Goal: Task Accomplishment & Management: Complete application form

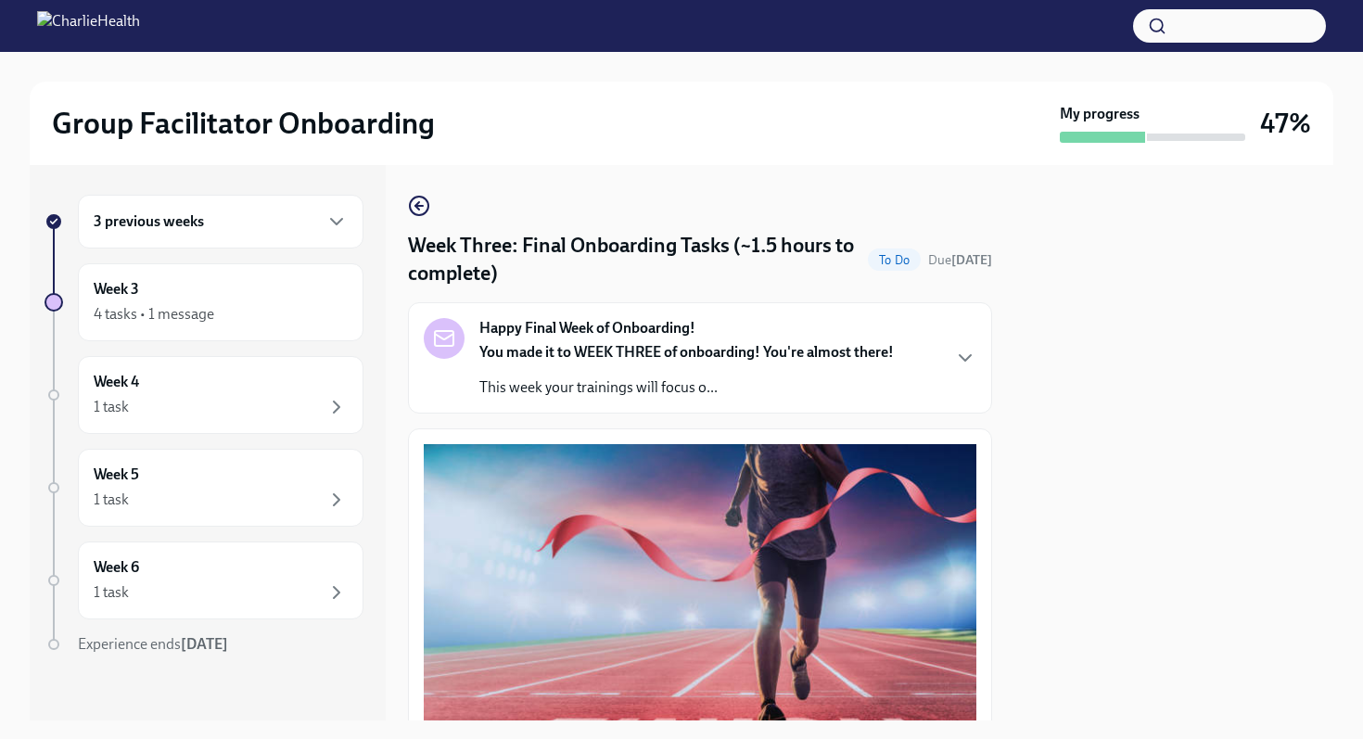
click at [278, 227] on div "3 previous weeks" at bounding box center [221, 222] width 254 height 22
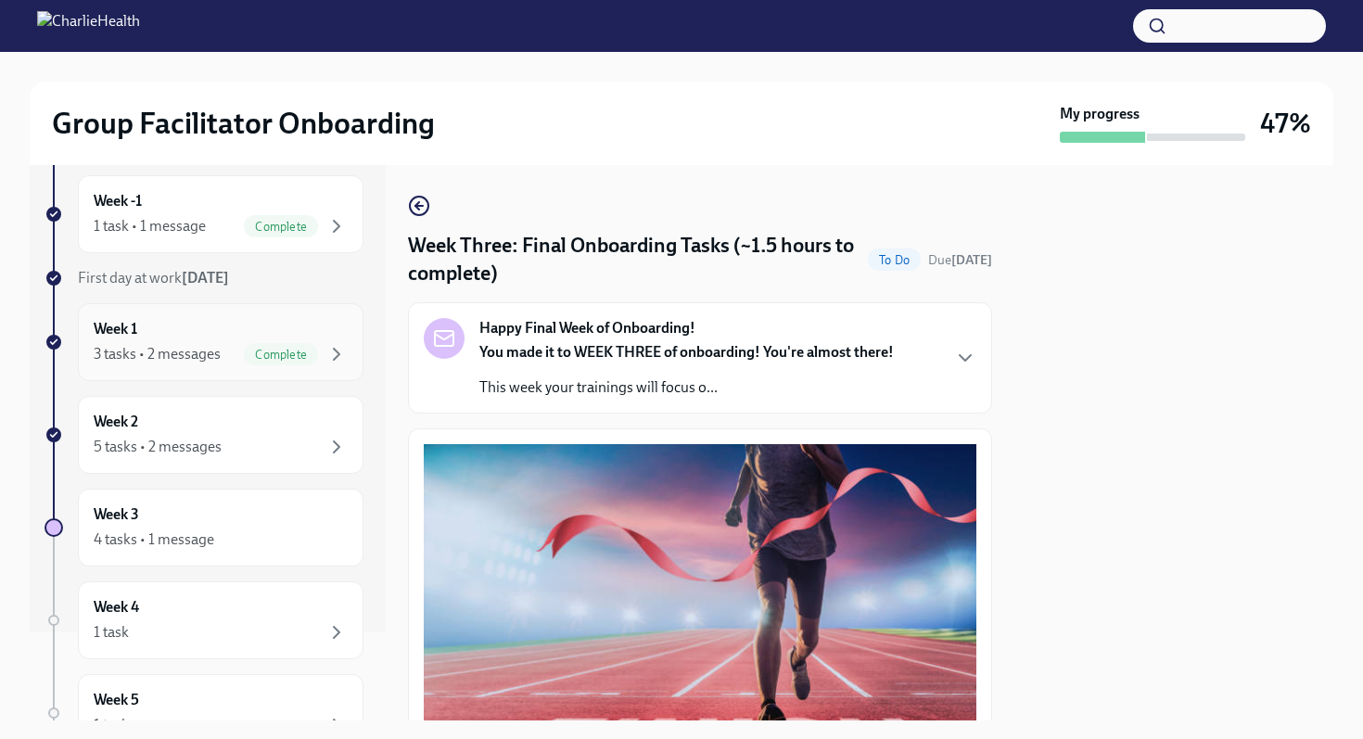
scroll to position [110, 0]
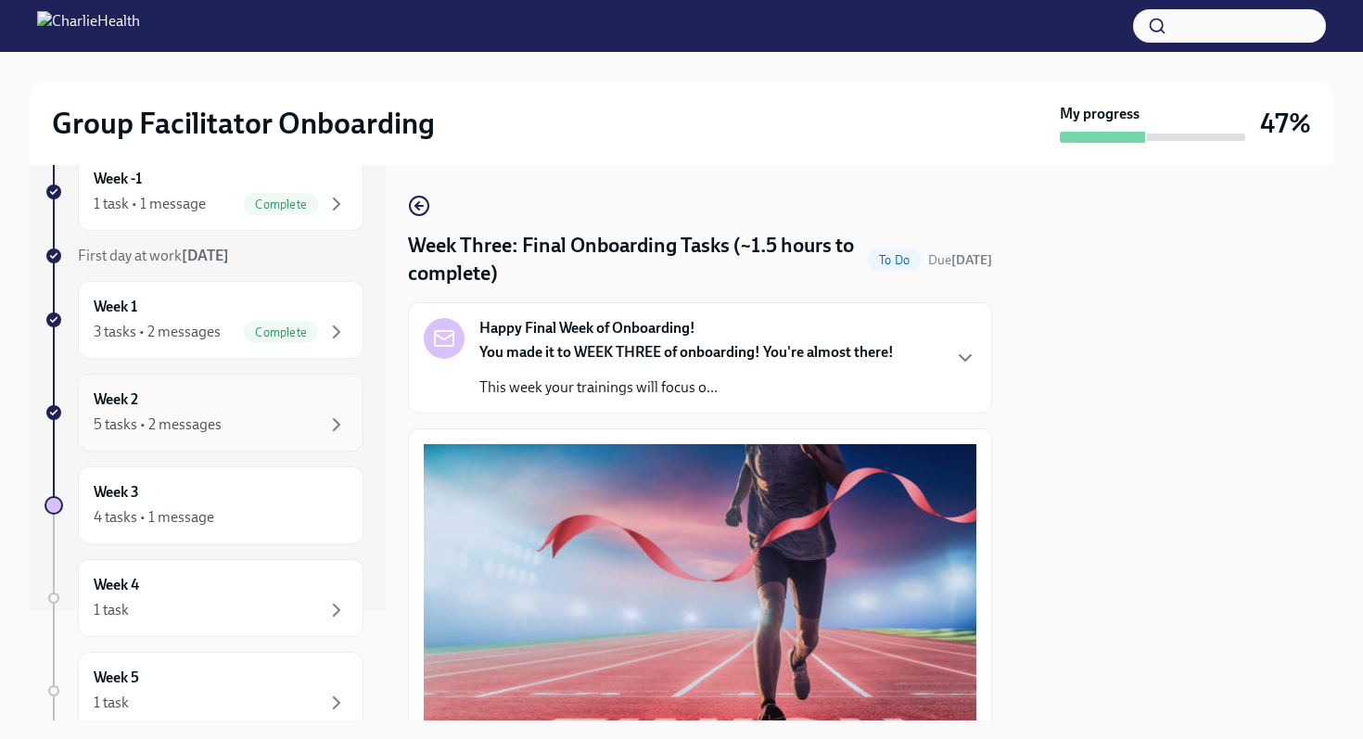
click at [265, 430] on div "5 tasks • 2 messages" at bounding box center [221, 425] width 254 height 22
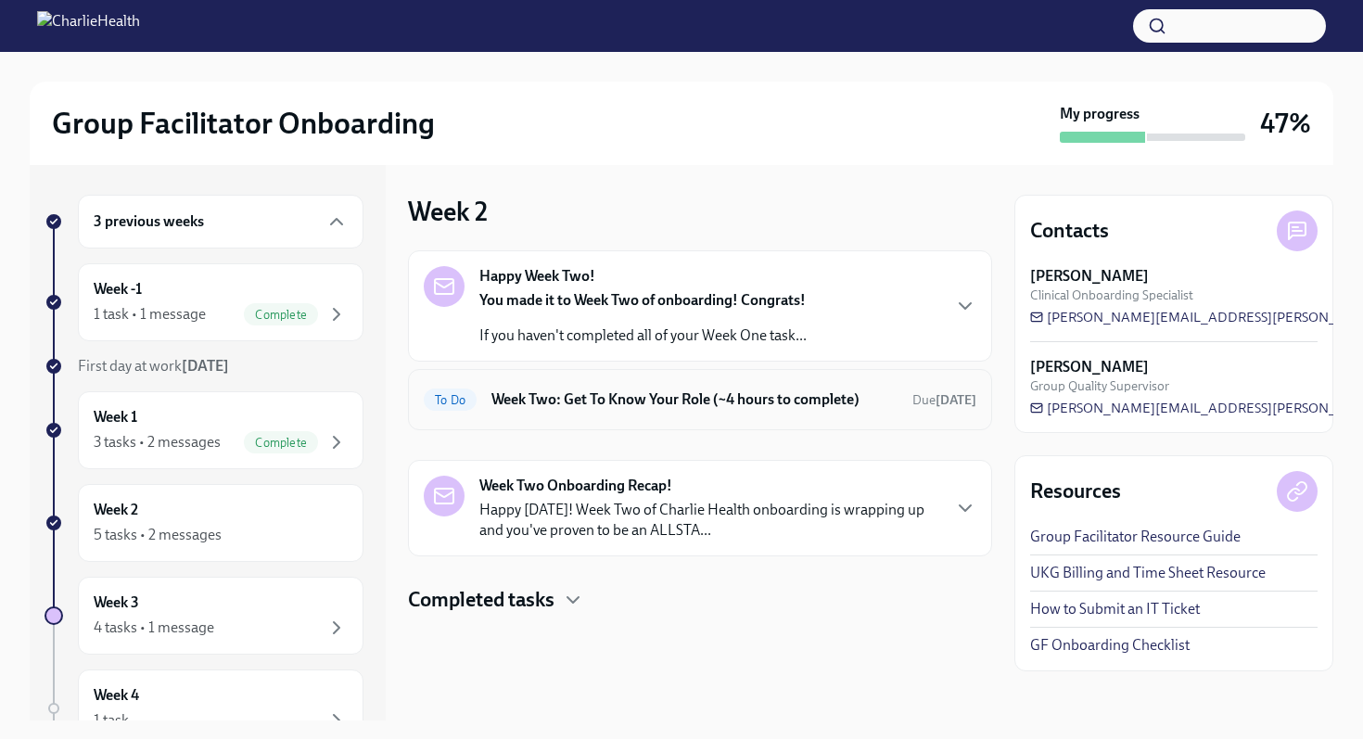
click at [810, 409] on h6 "Week Two: Get To Know Your Role (~4 hours to complete)" at bounding box center [695, 400] width 406 height 20
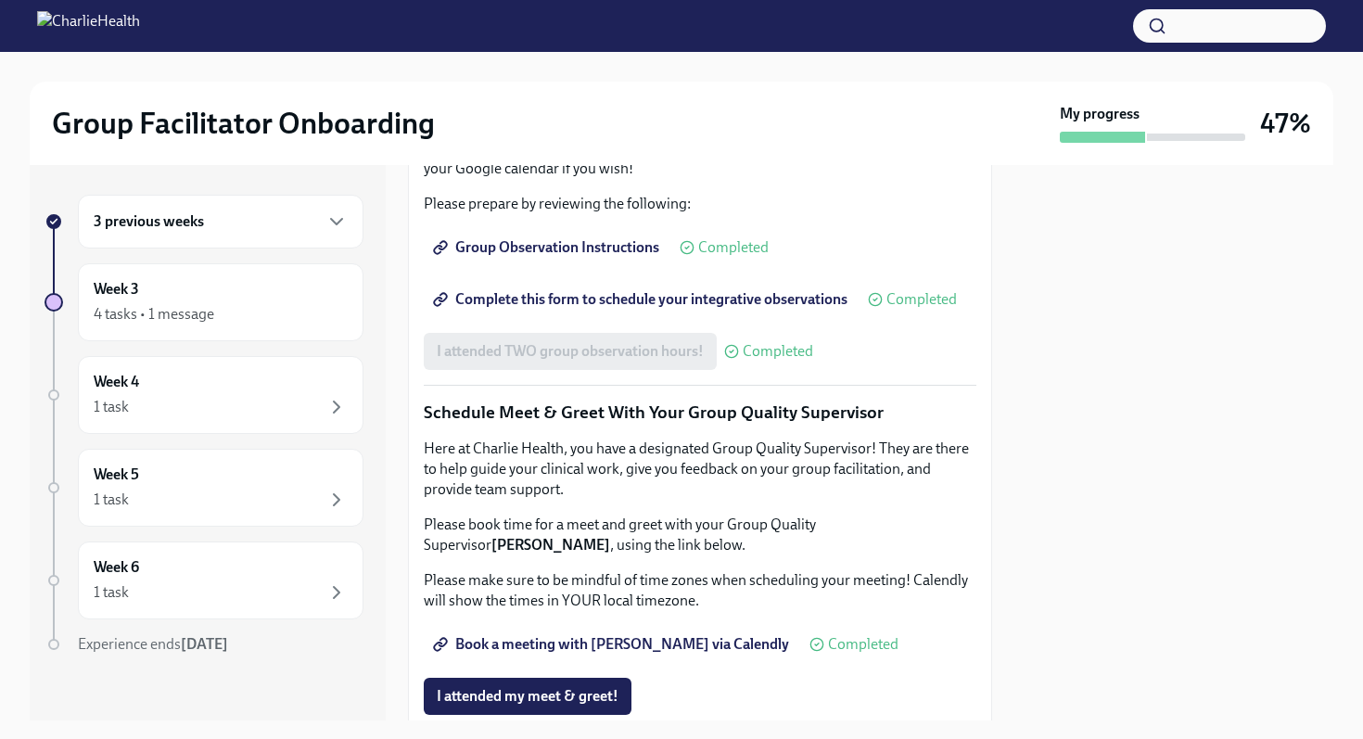
scroll to position [1802, 0]
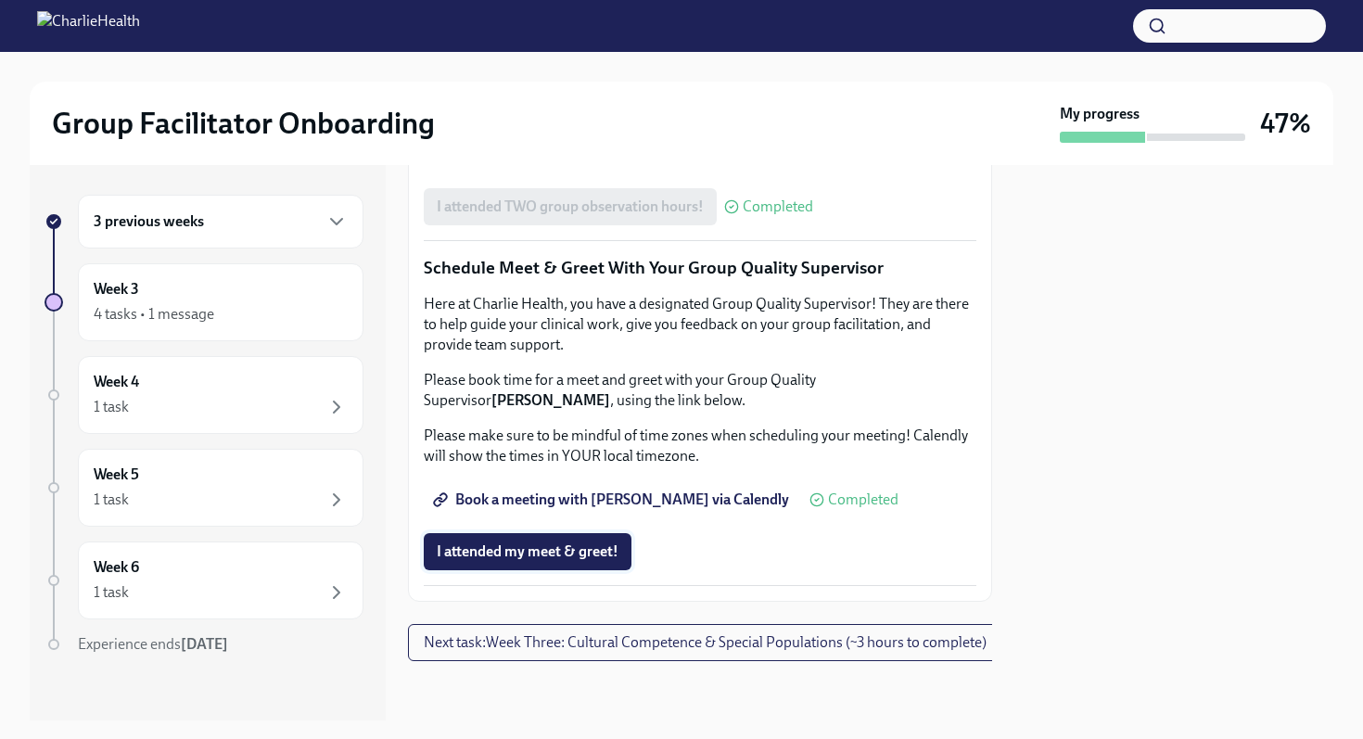
click at [553, 558] on span "I attended my meet & greet!" at bounding box center [528, 552] width 182 height 19
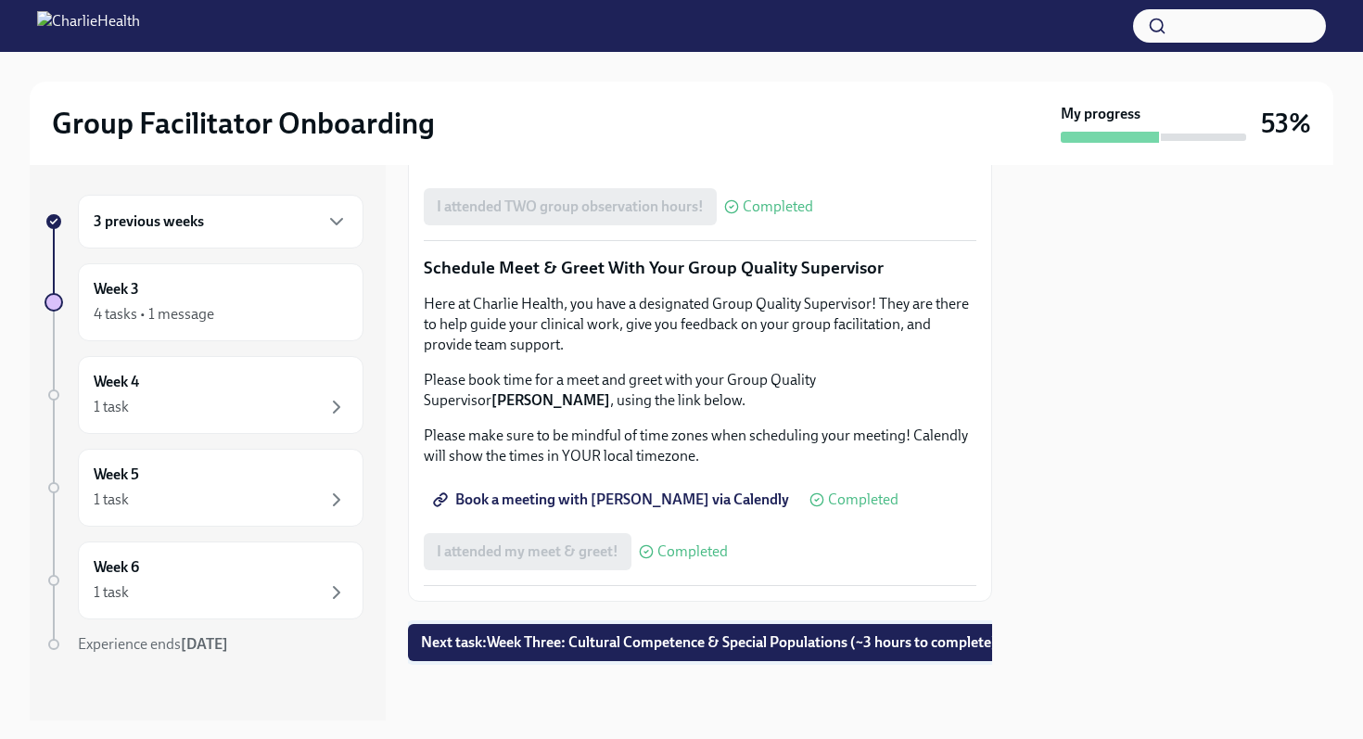
click at [559, 649] on span "Next task : Week Three: Cultural Competence & Special Populations (~3 hours to …" at bounding box center [709, 642] width 576 height 19
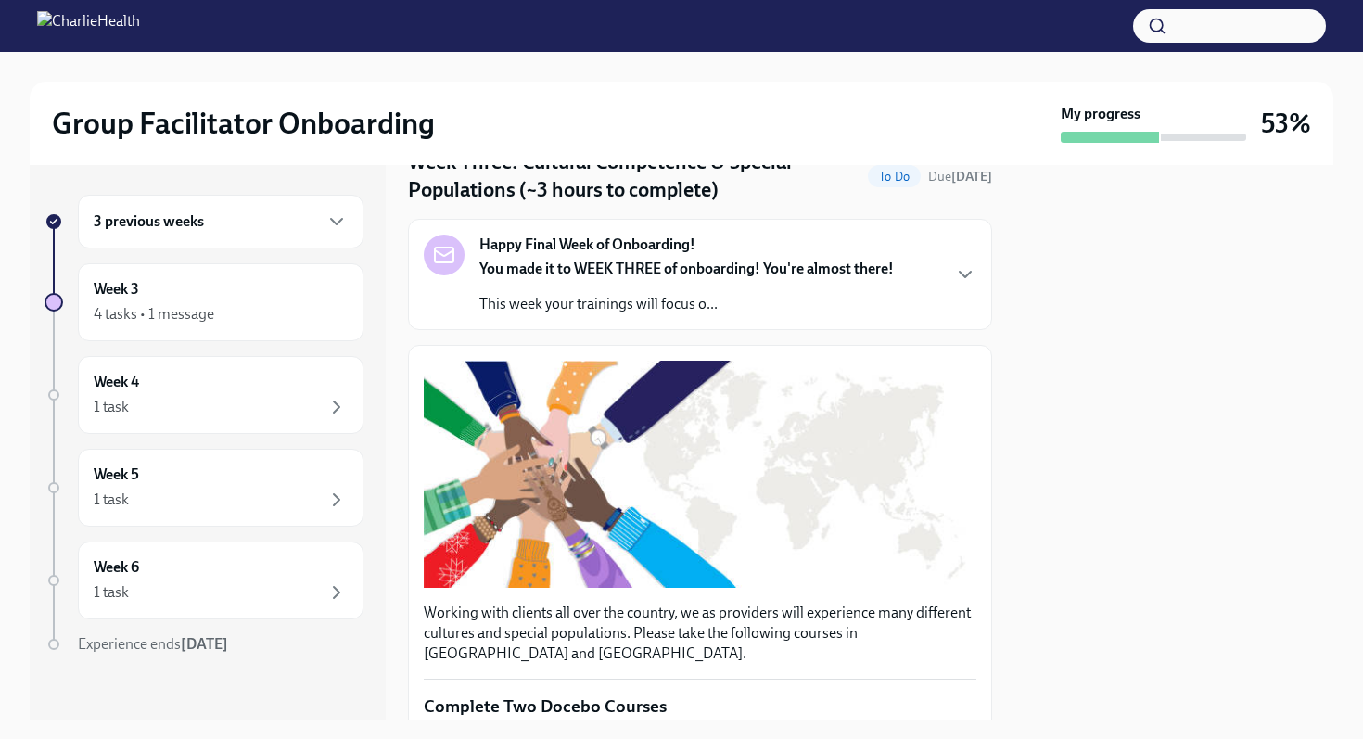
scroll to position [84, 0]
click at [663, 265] on strong "You made it to WEEK THREE of onboarding! You're almost there!" at bounding box center [687, 268] width 415 height 18
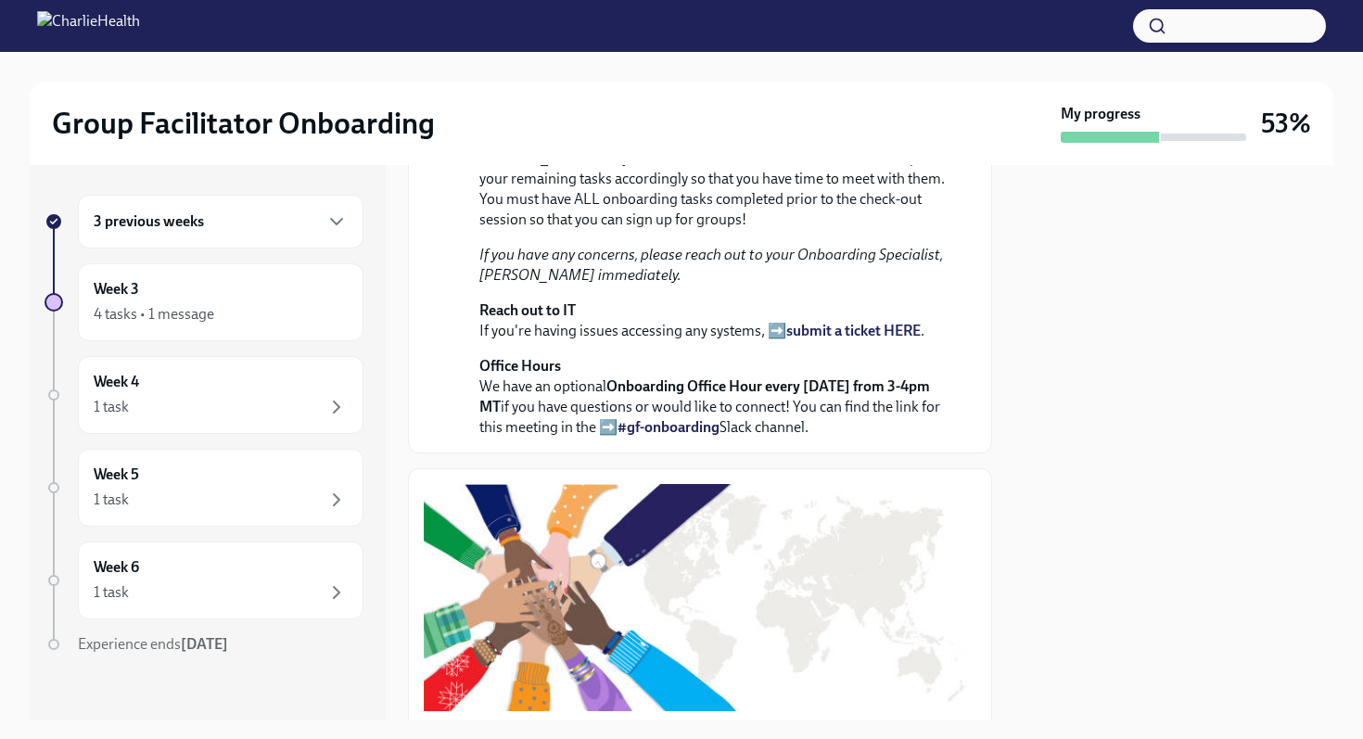
scroll to position [405, 0]
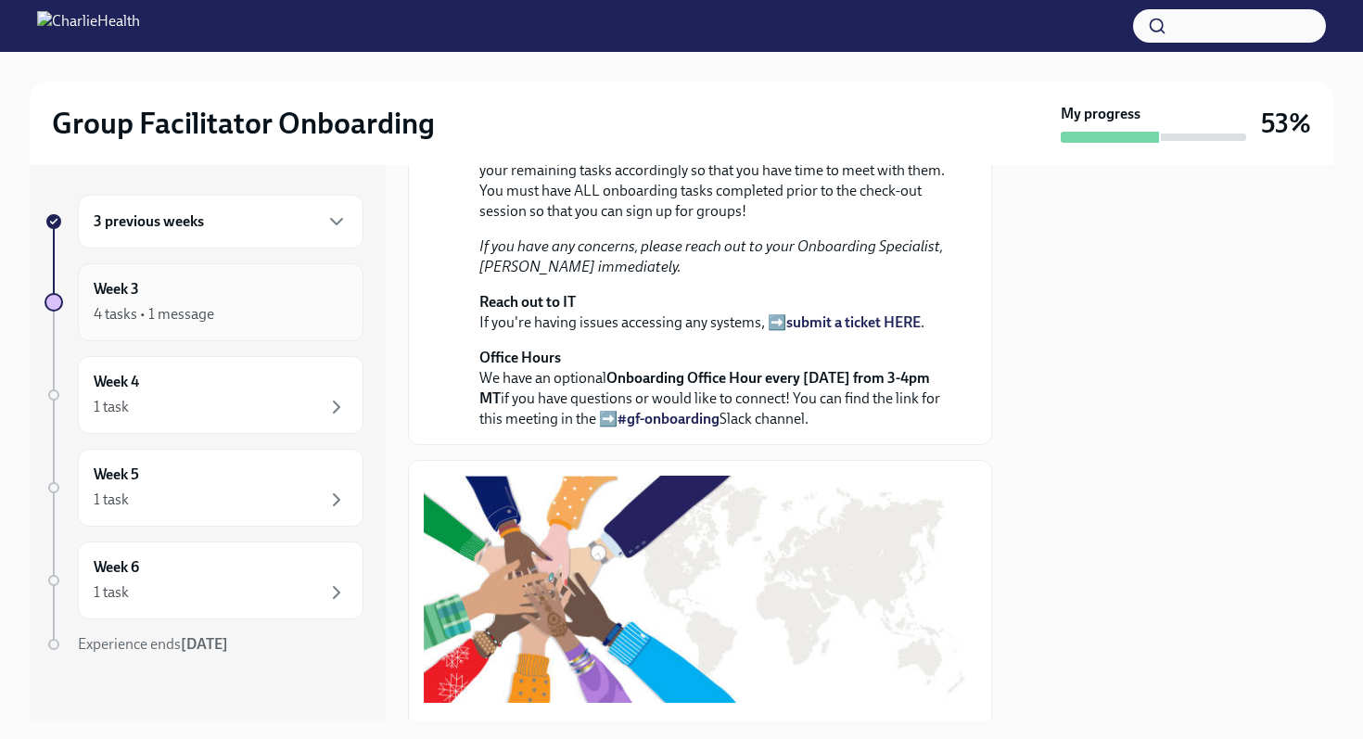
click at [339, 293] on div "Week 3 4 tasks • 1 message" at bounding box center [221, 302] width 254 height 46
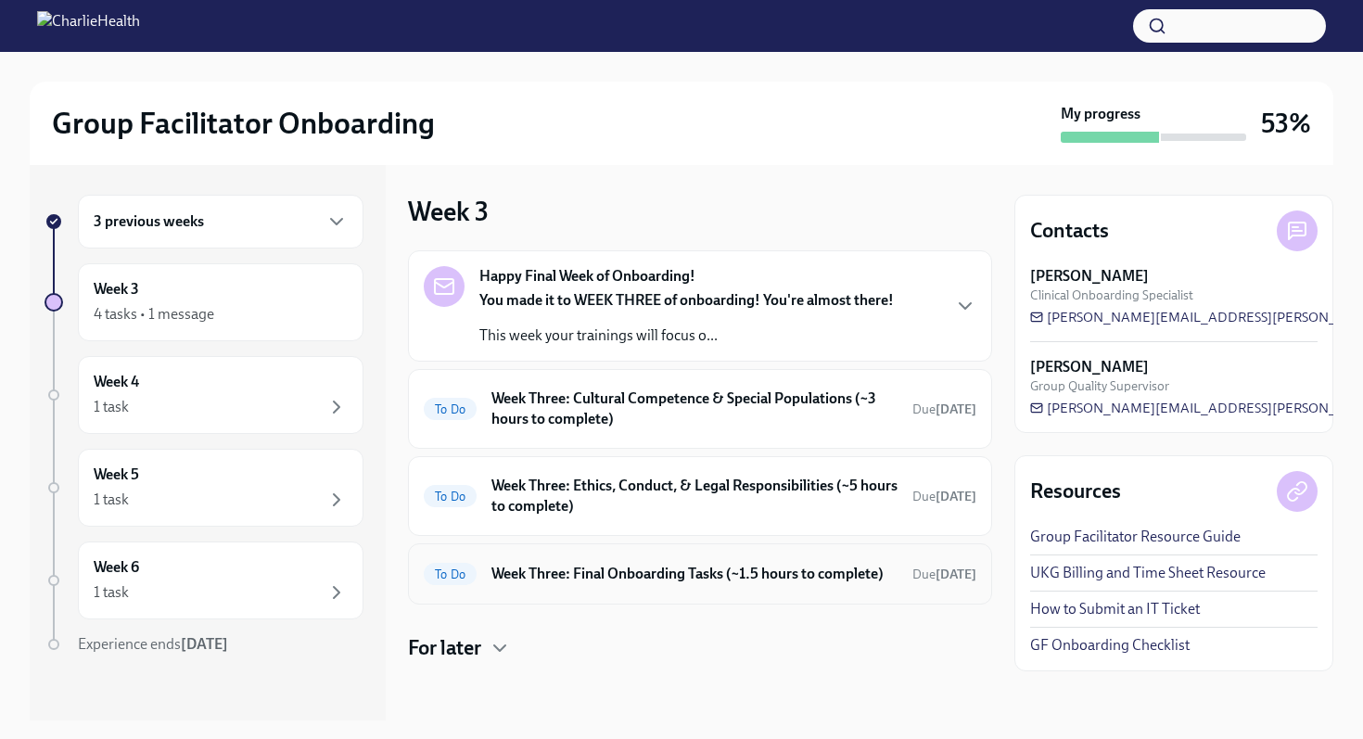
click at [569, 547] on div "To Do Week Three: Final Onboarding Tasks (~1.5 hours to complete) Due [DATE]" at bounding box center [700, 574] width 584 height 61
click at [572, 561] on div "To Do Week Three: Final Onboarding Tasks (~1.5 hours to complete) Due [DATE]" at bounding box center [700, 574] width 553 height 30
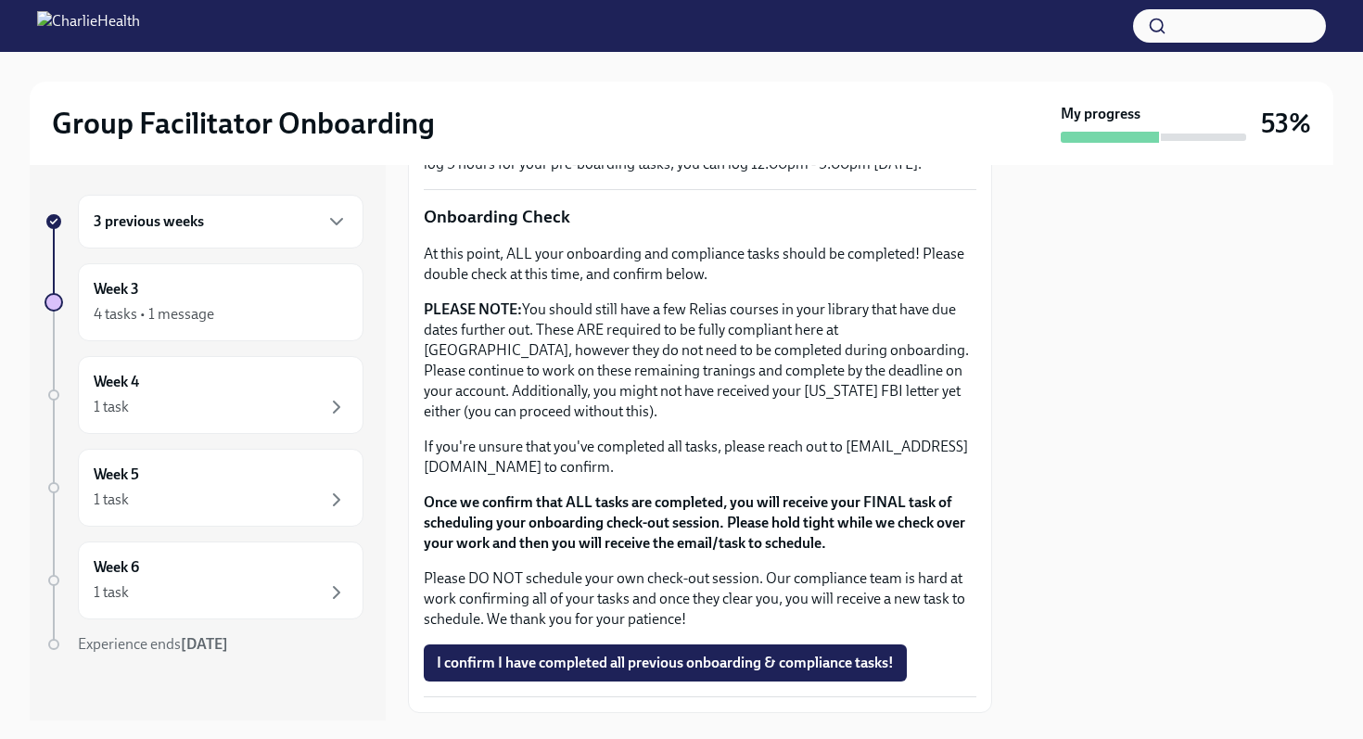
scroll to position [1459, 0]
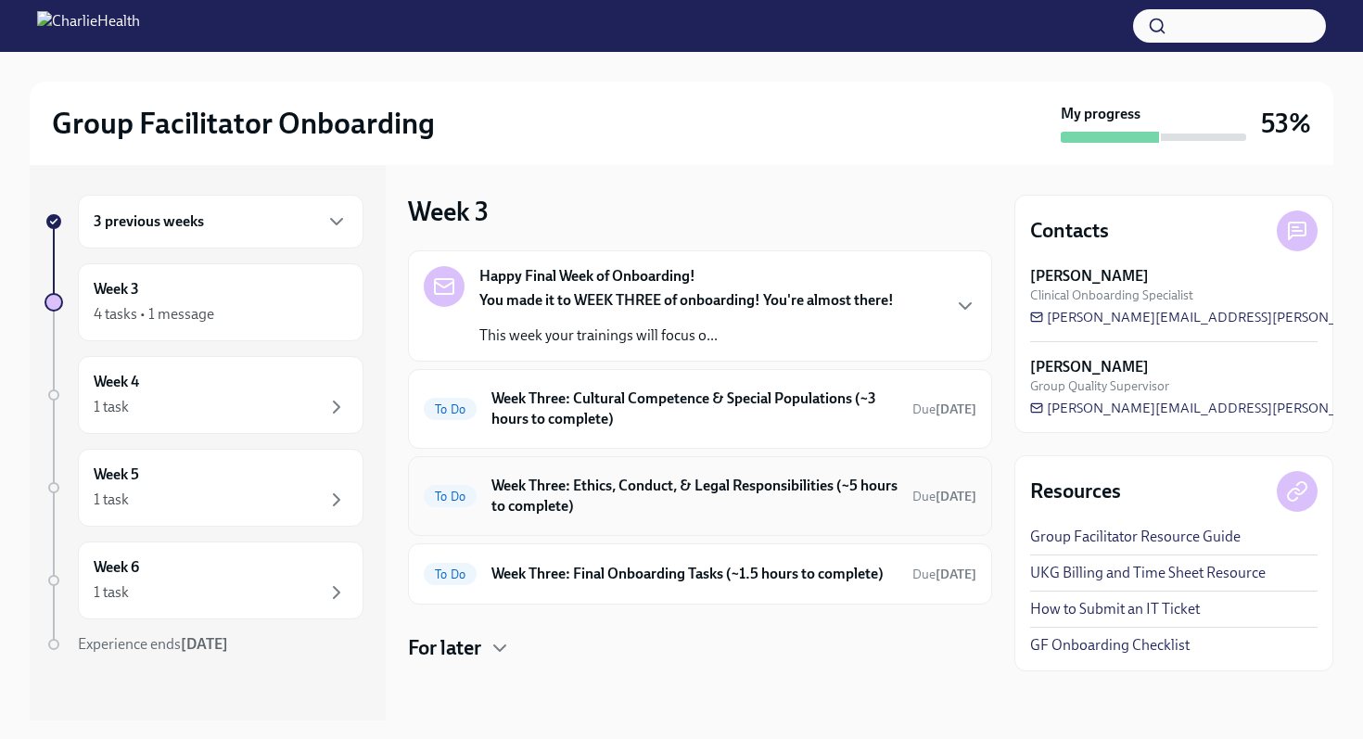
click at [581, 521] on div "To Do Week Three: Ethics, Conduct, & Legal Responsibilities (~5 hours to comple…" at bounding box center [700, 496] width 584 height 80
click at [583, 508] on h6 "Week Three: Ethics, Conduct, & Legal Responsibilities (~5 hours to complete)" at bounding box center [695, 496] width 406 height 41
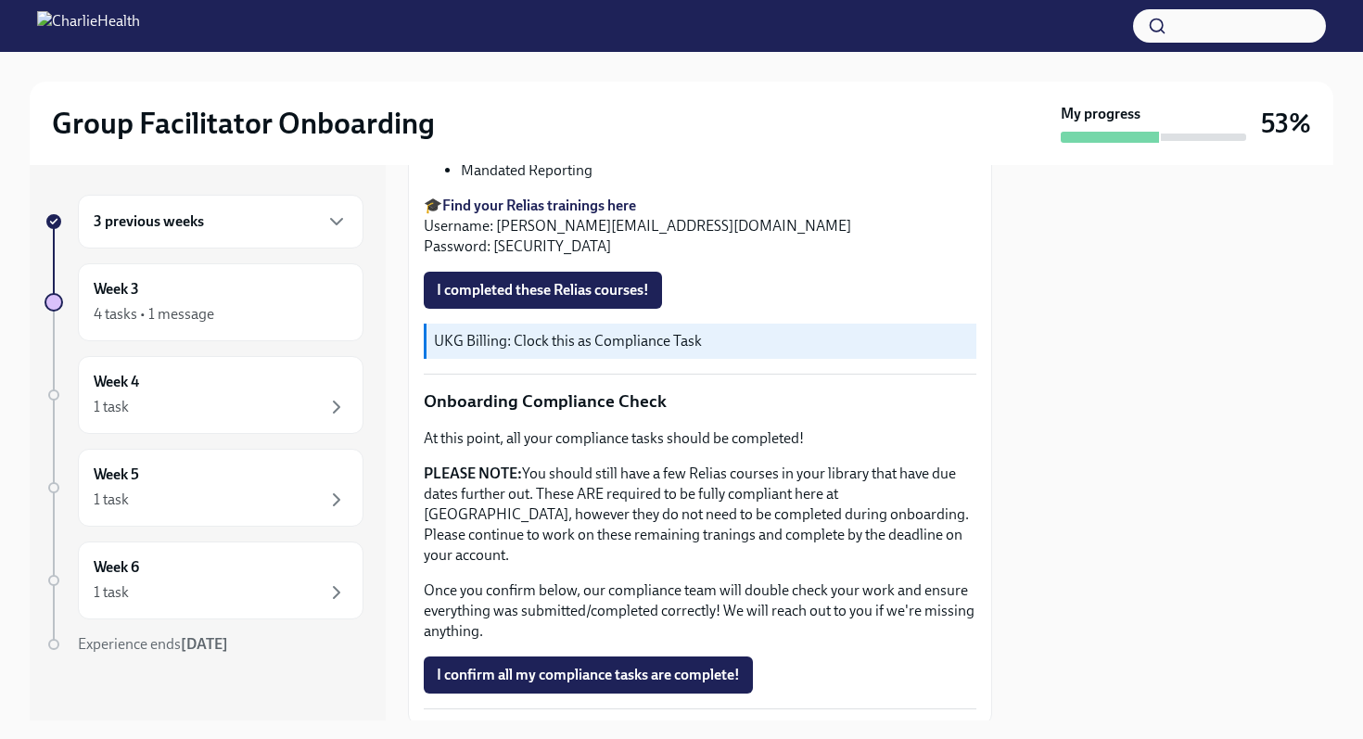
scroll to position [999, 0]
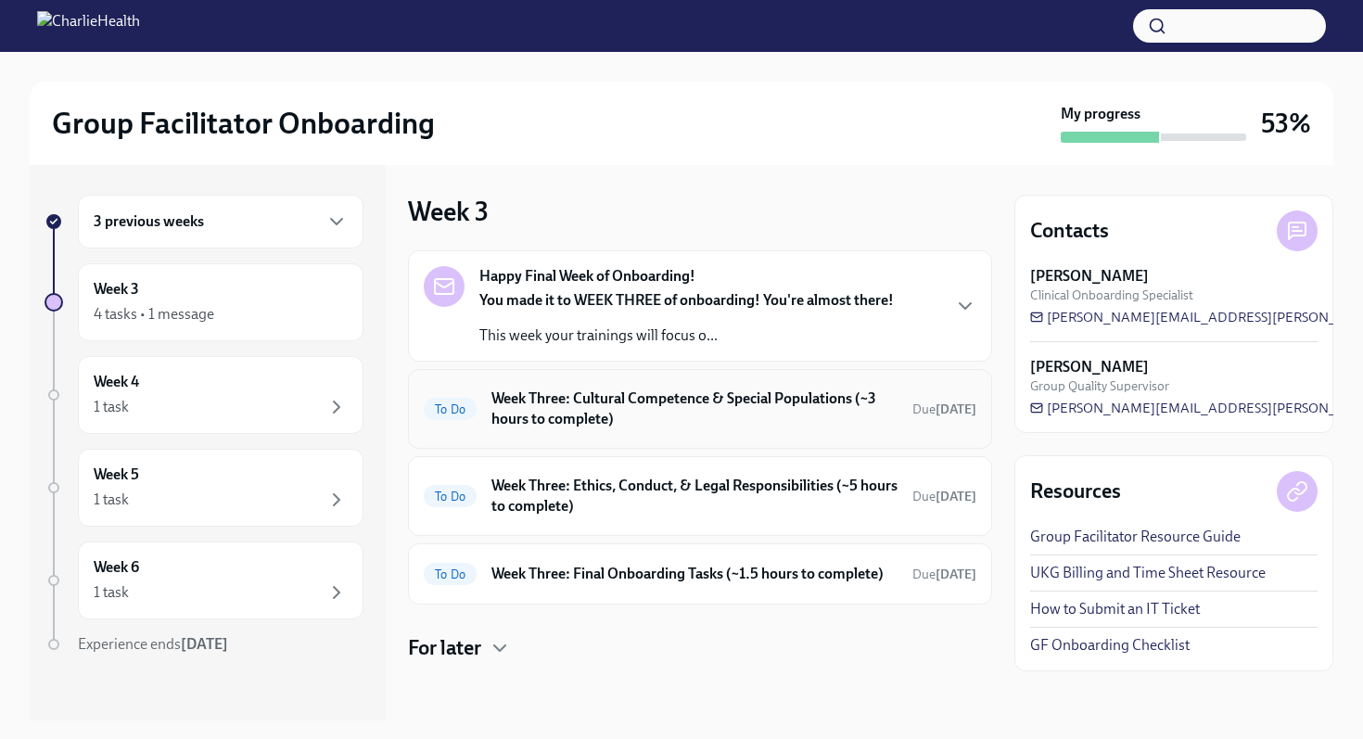
click at [597, 437] on div "To Do Week Three: Cultural Competence & Special Populations (~3 hours to comple…" at bounding box center [700, 409] width 584 height 80
click at [605, 421] on h6 "Week Three: Cultural Competence & Special Populations (~3 hours to complete)" at bounding box center [695, 409] width 406 height 41
click at [1208, 278] on div "[PERSON_NAME] Clinical Onboarding Specialist" at bounding box center [1174, 285] width 288 height 38
click at [1296, 252] on div "Contacts [PERSON_NAME] Clinical Onboarding Specialist [PERSON_NAME][EMAIL_ADDRE…" at bounding box center [1174, 314] width 319 height 238
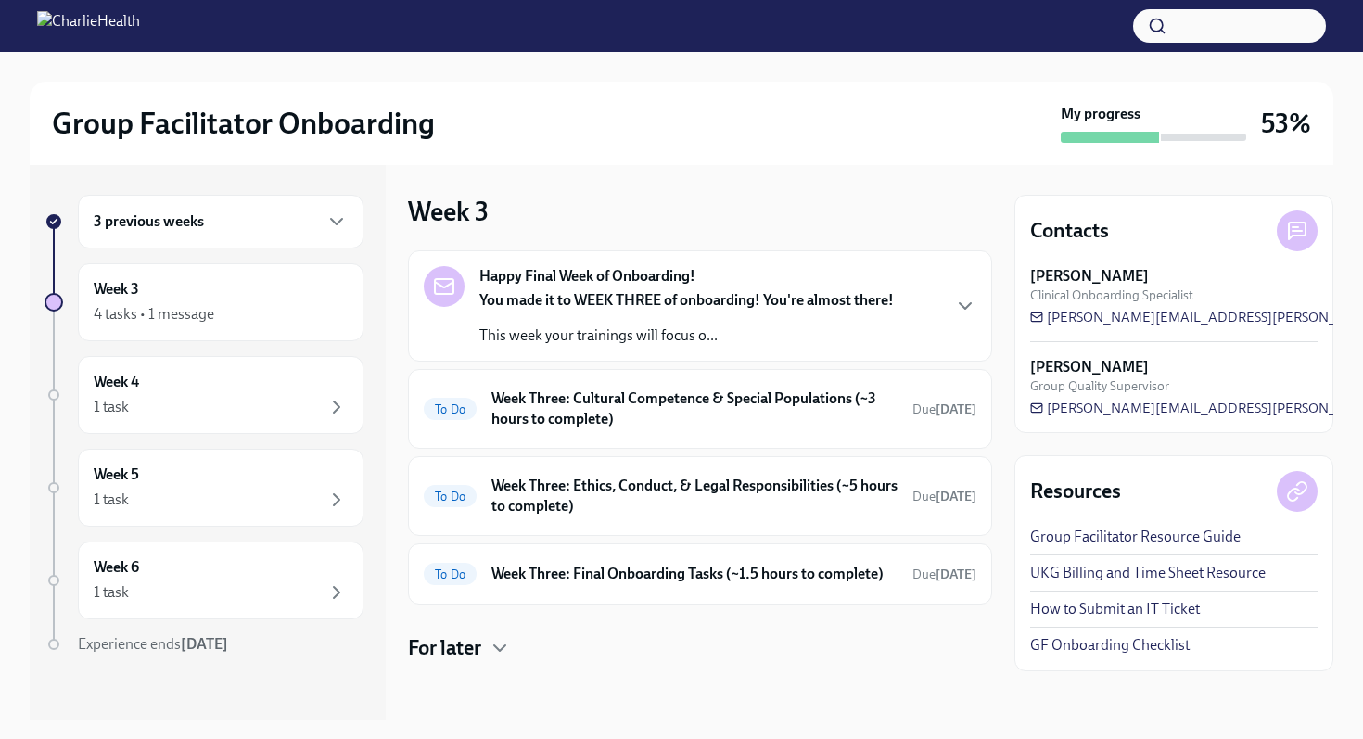
click at [1293, 244] on div at bounding box center [1297, 231] width 41 height 41
click at [1299, 231] on icon at bounding box center [1297, 231] width 9 height 0
click at [643, 312] on div "You made it to WEEK THREE of onboarding! You're almost there! This week your tr…" at bounding box center [687, 318] width 415 height 56
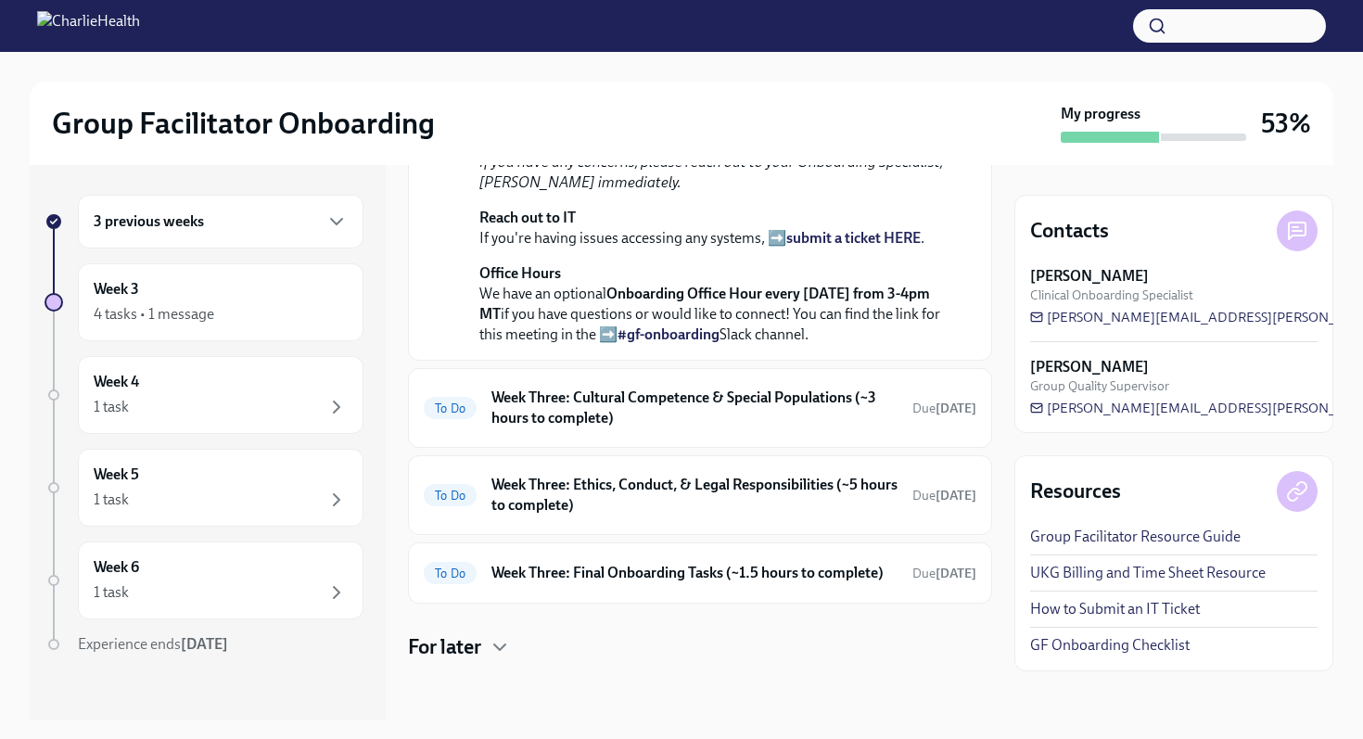
scroll to position [670, 0]
click at [628, 583] on h6 "Week Three: Final Onboarding Tasks (~1.5 hours to complete)" at bounding box center [695, 573] width 406 height 20
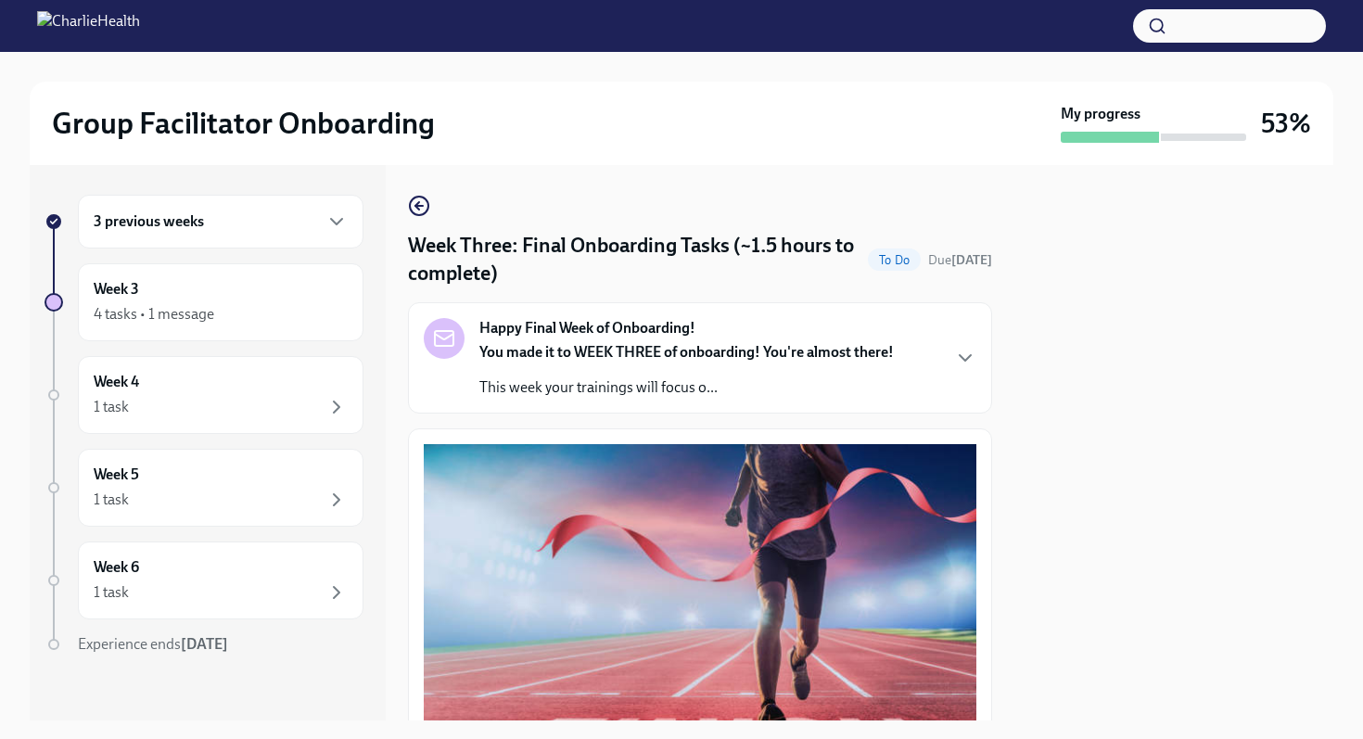
click at [419, 190] on div "Week Three: Final Onboarding Tasks (~1.5 hours to complete) To Do Due [DATE] Ha…" at bounding box center [700, 443] width 584 height 556
click at [420, 203] on icon "button" at bounding box center [419, 206] width 22 height 22
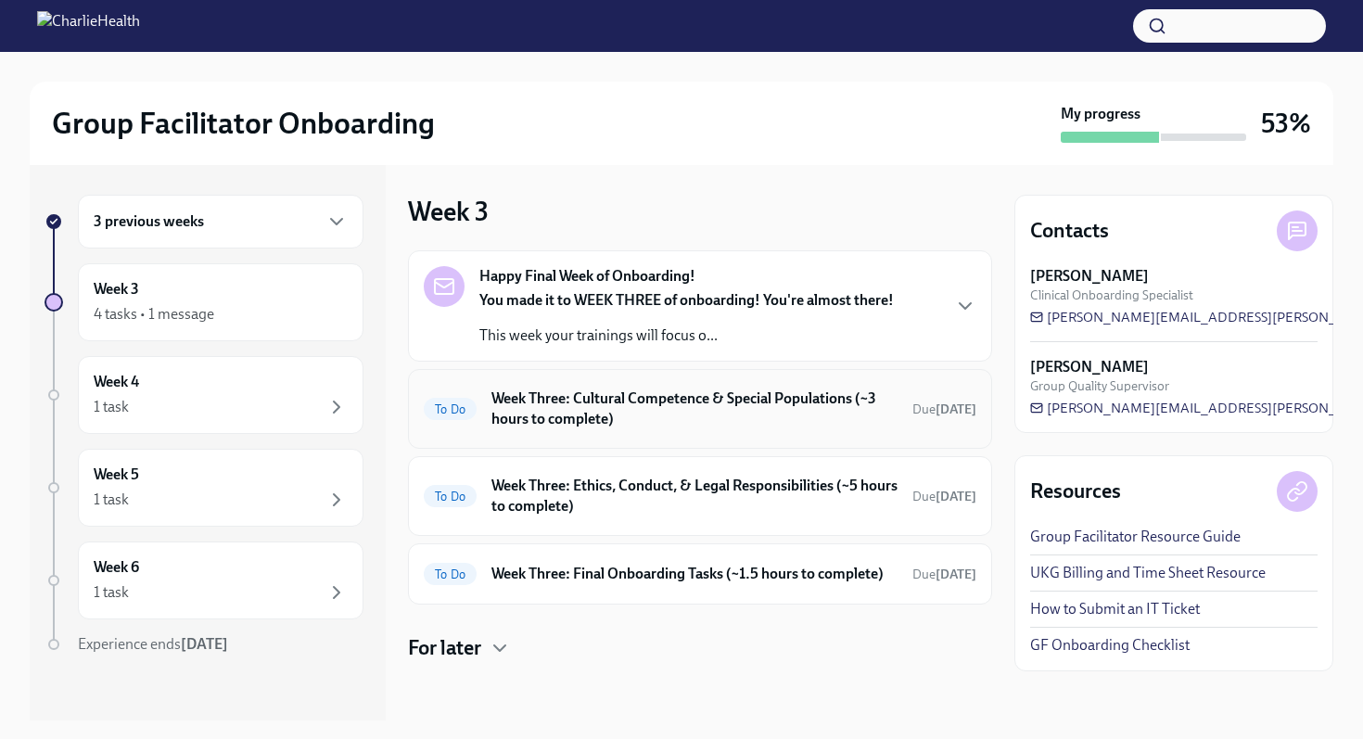
click at [855, 408] on h6 "Week Three: Cultural Competence & Special Populations (~3 hours to complete)" at bounding box center [695, 409] width 406 height 41
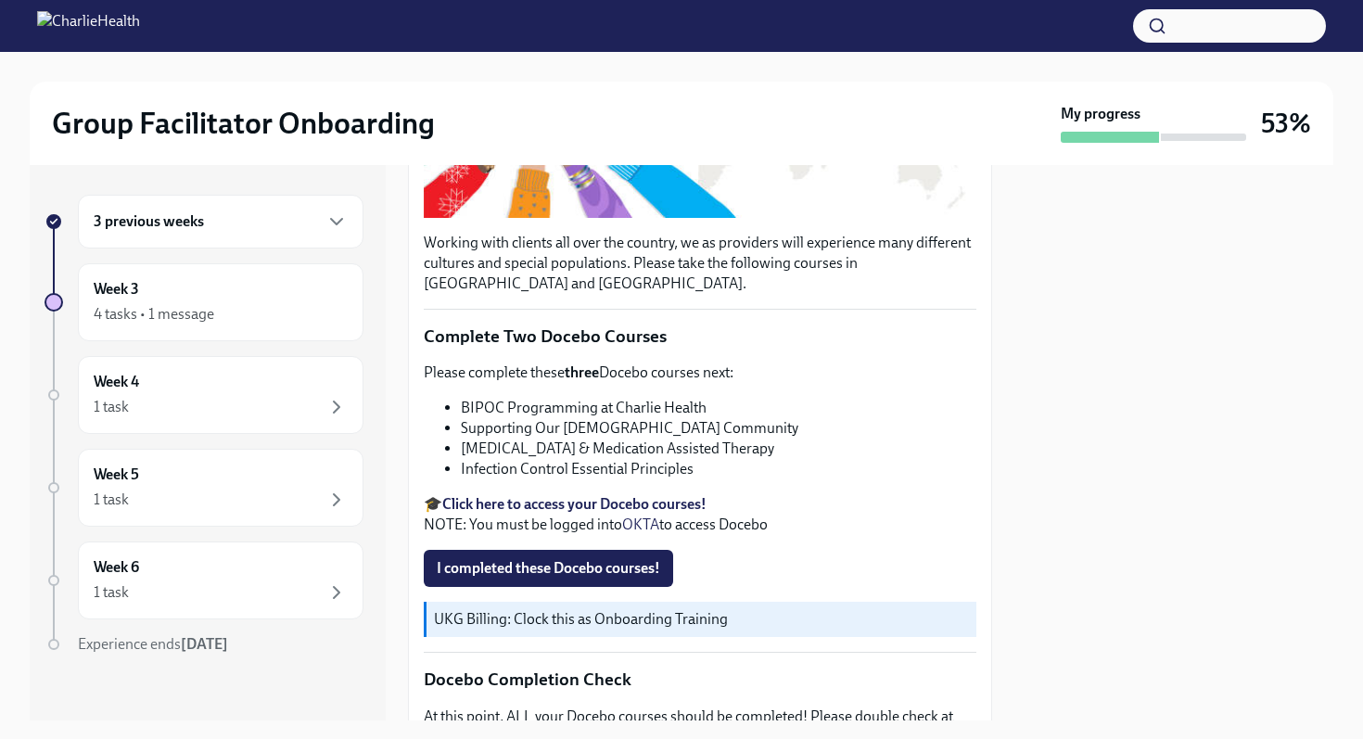
scroll to position [451, 0]
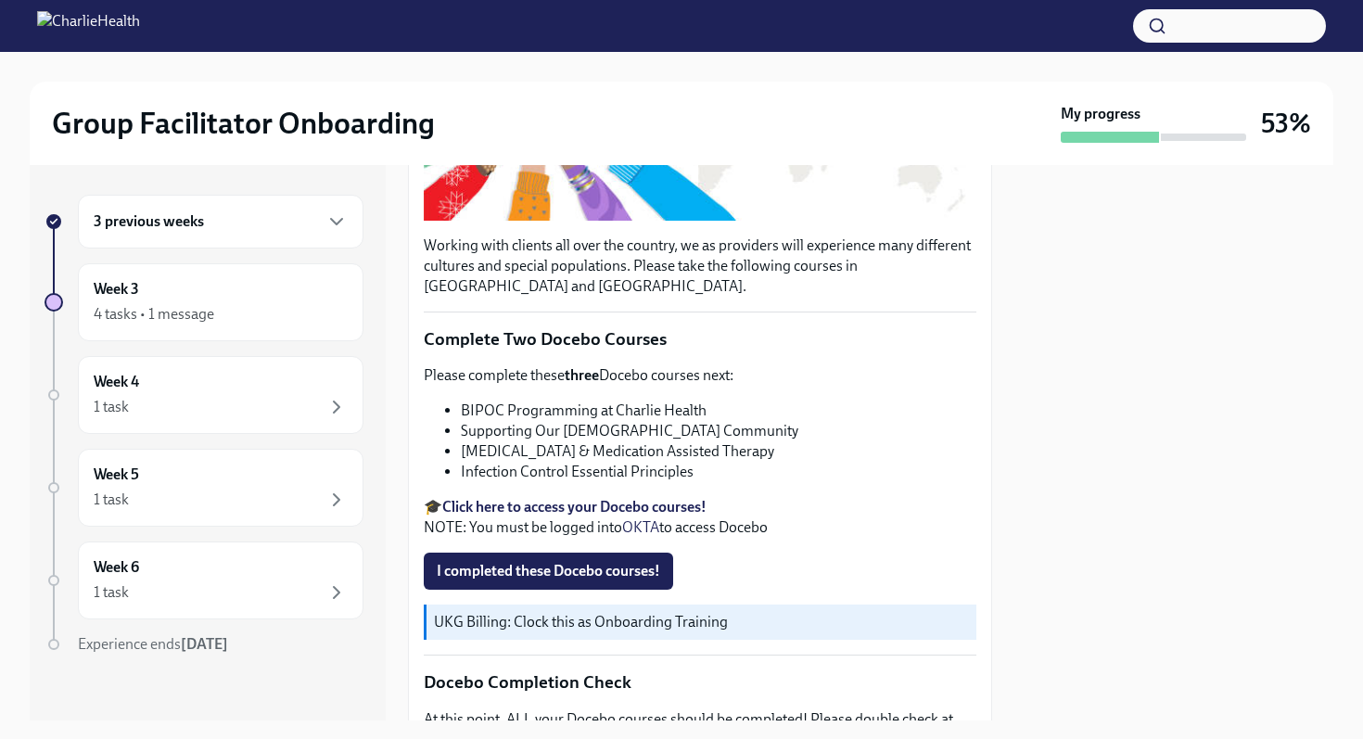
click at [623, 504] on strong "Click here to access your Docebo courses!" at bounding box center [574, 507] width 264 height 18
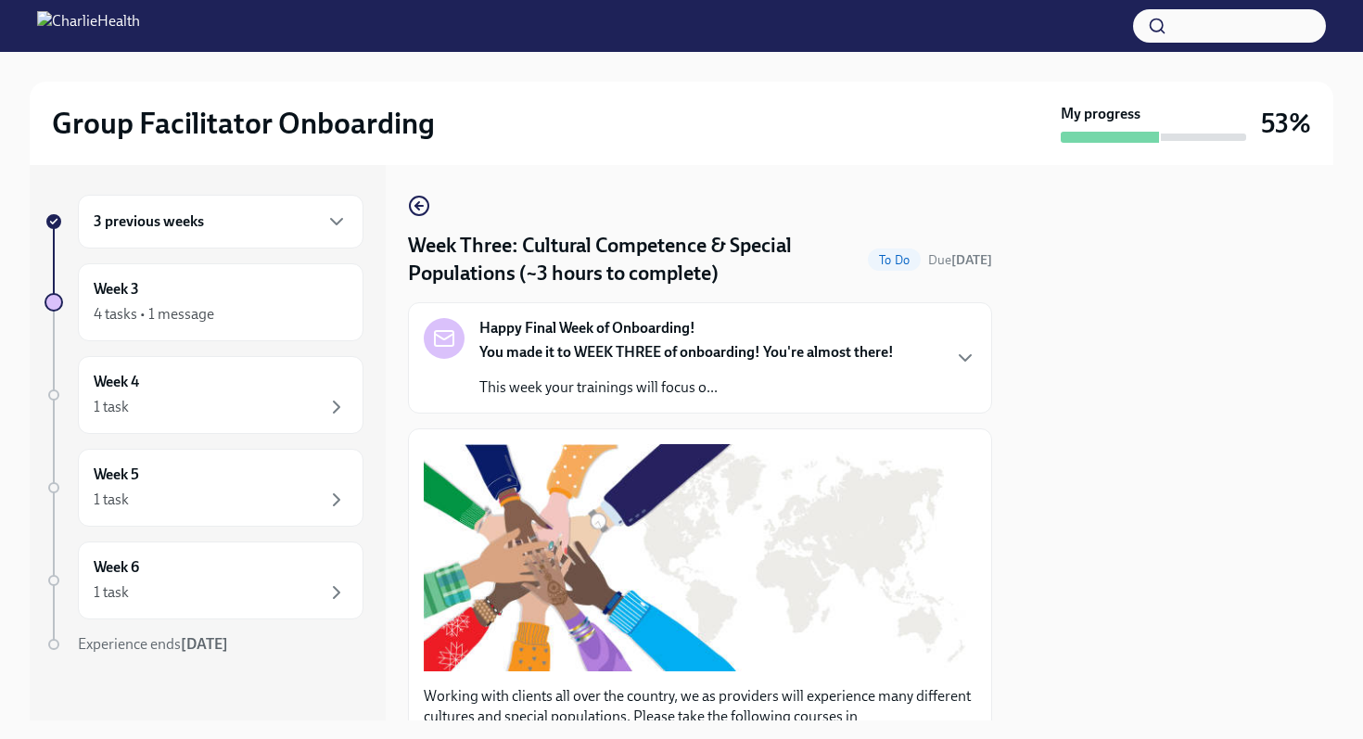
scroll to position [1, 0]
click at [728, 383] on p "This week your trainings will focus o..." at bounding box center [687, 387] width 415 height 20
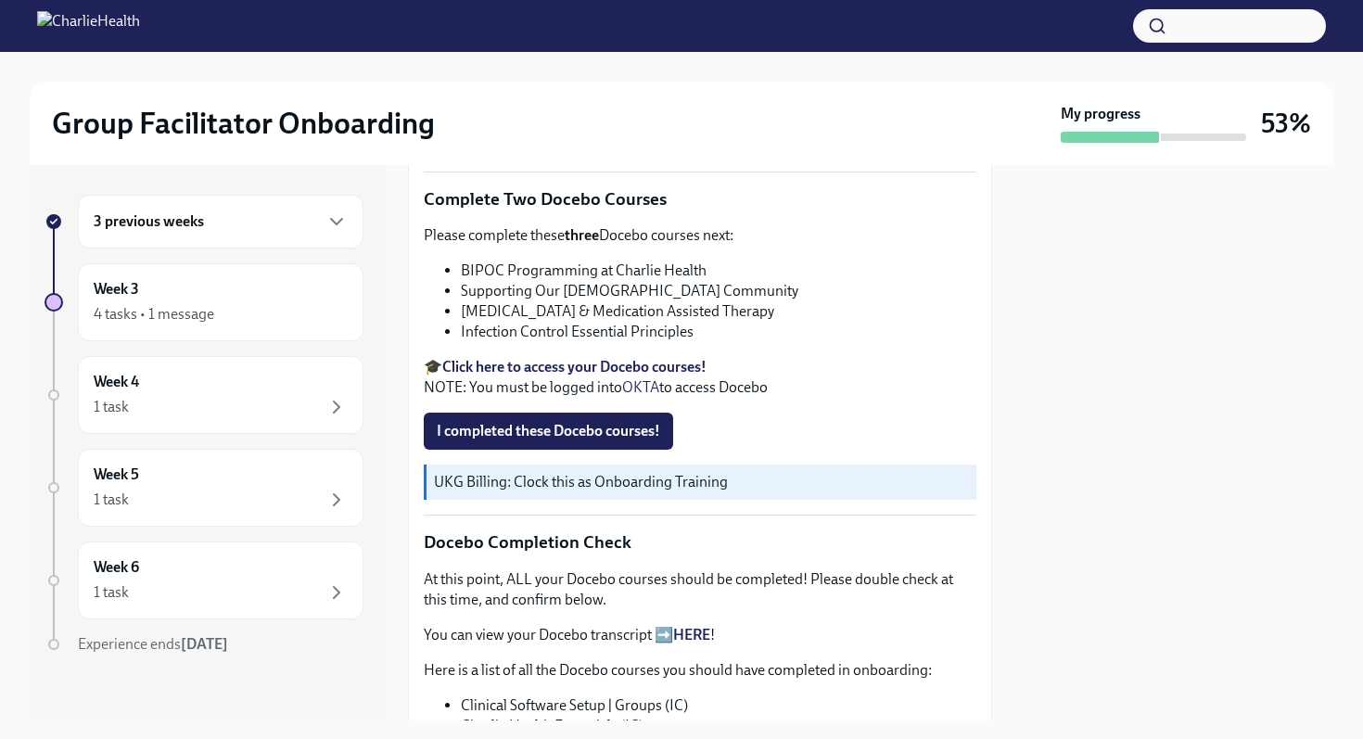
scroll to position [1032, 0]
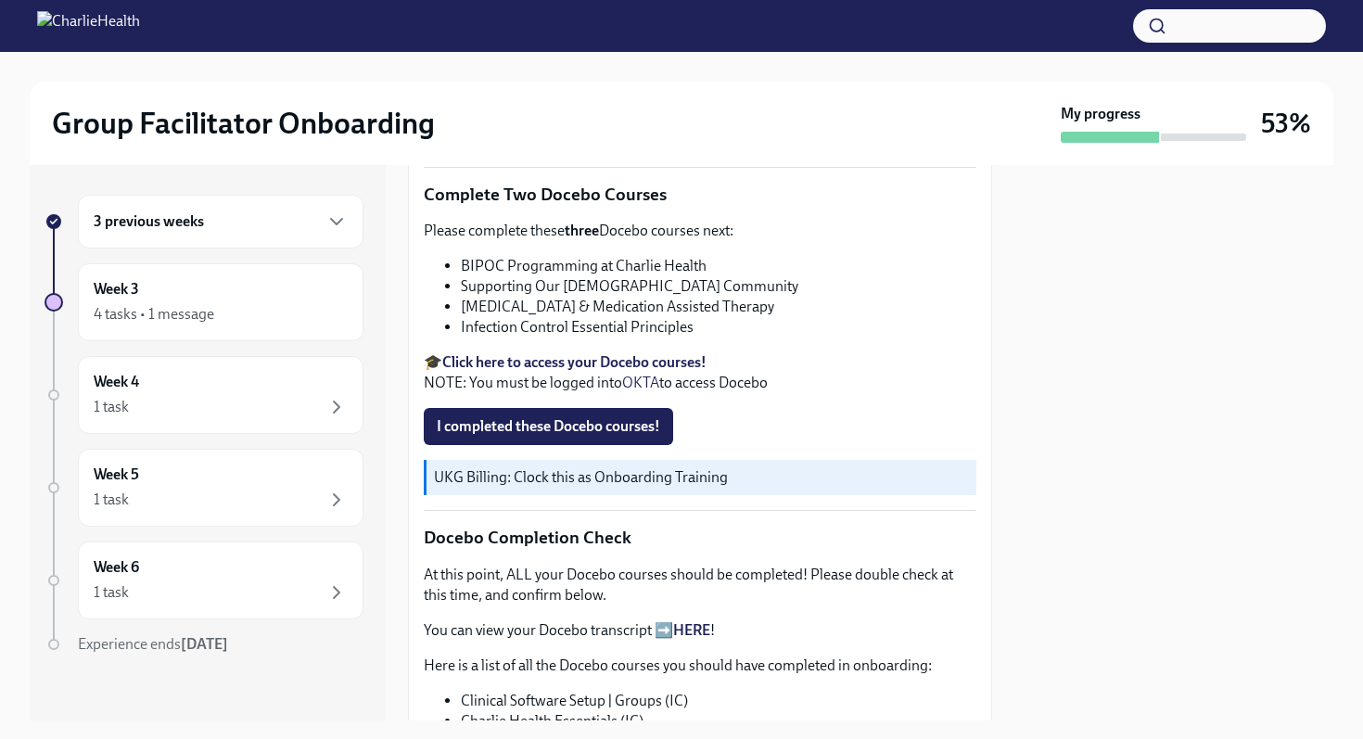
click at [122, 237] on div "3 previous weeks" at bounding box center [221, 222] width 286 height 54
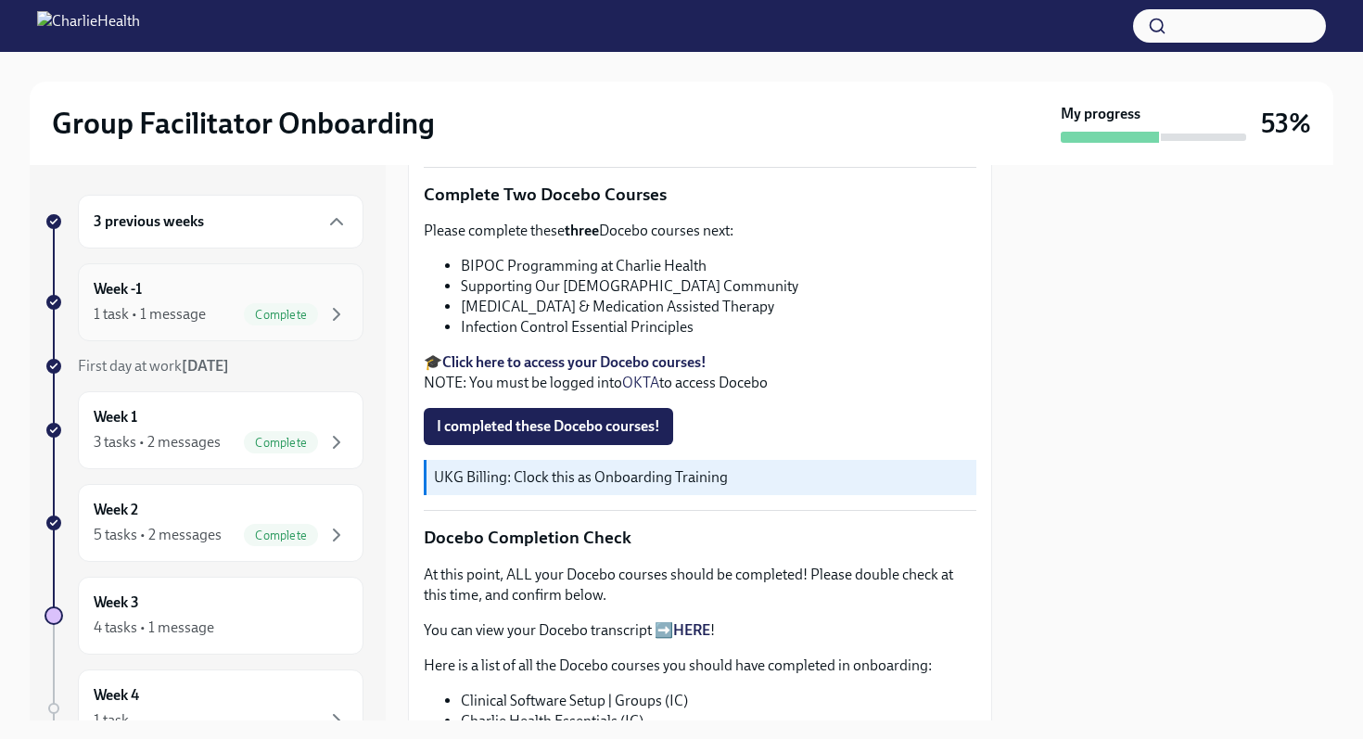
click at [133, 297] on h6 "Week -1" at bounding box center [118, 289] width 48 height 20
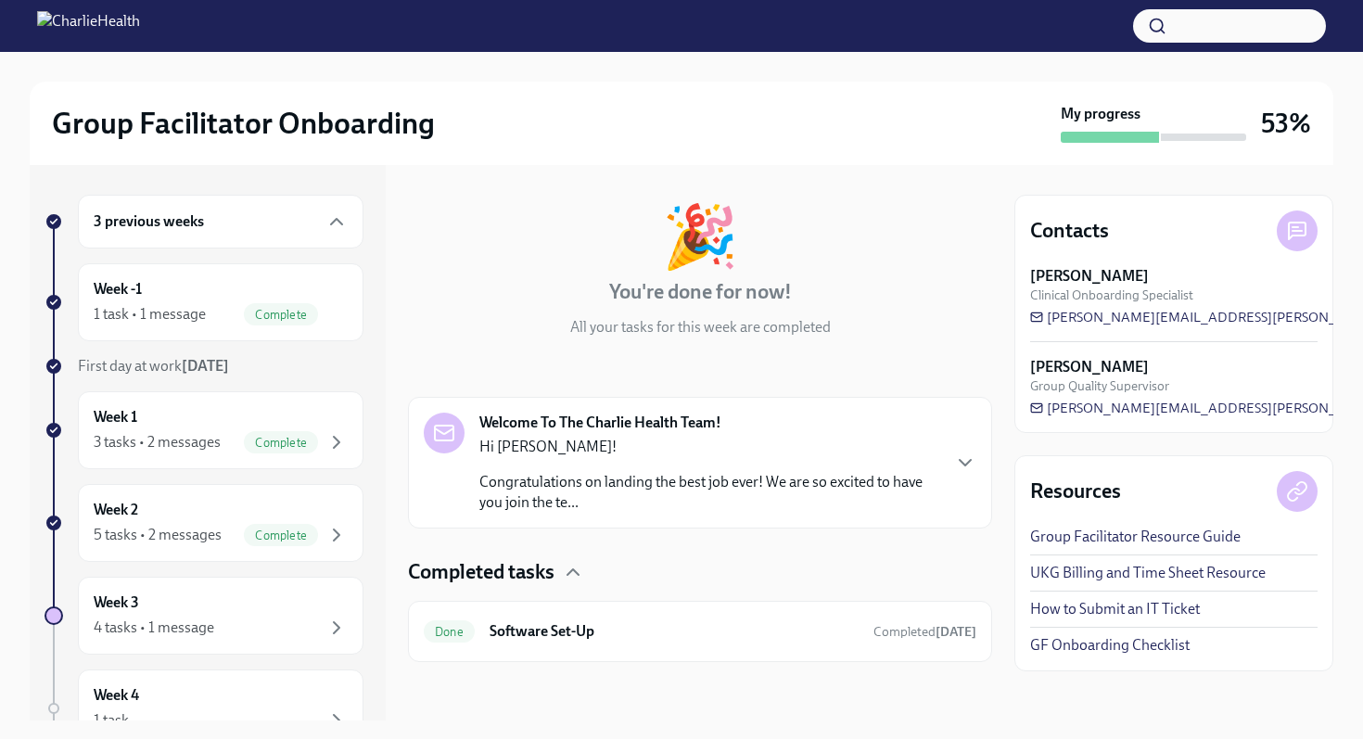
scroll to position [75, 0]
click at [748, 602] on div "Done Software Set-Up Completed [DATE]" at bounding box center [700, 630] width 584 height 61
click at [722, 628] on h6 "Software Set-Up" at bounding box center [674, 630] width 369 height 20
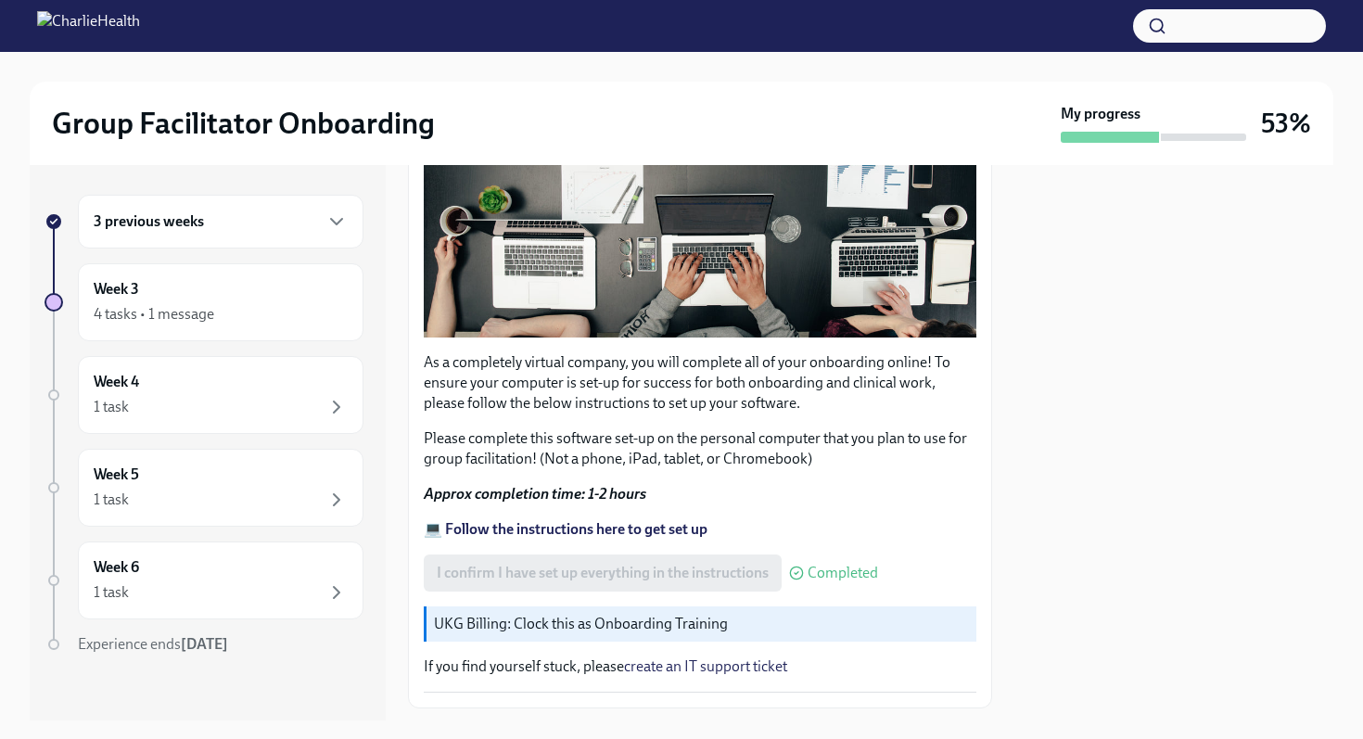
scroll to position [533, 0]
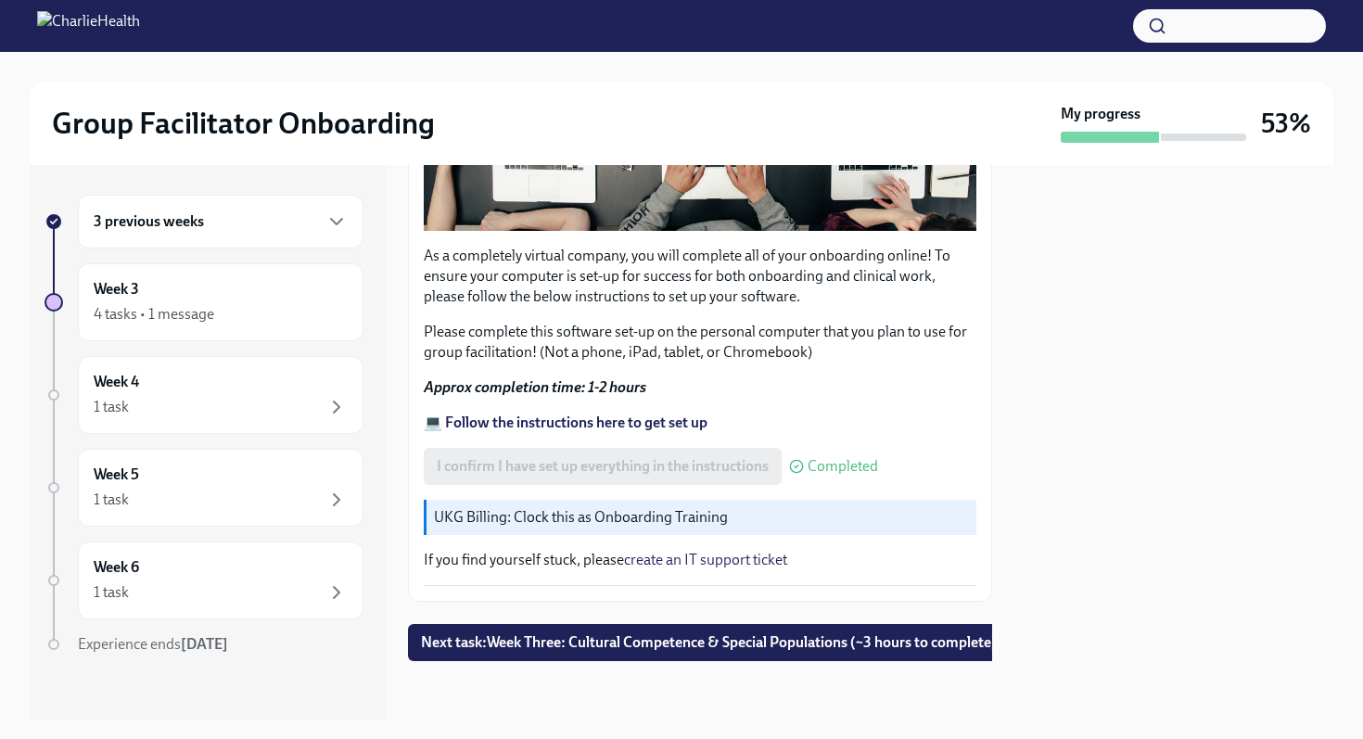
click at [259, 220] on div "3 previous weeks" at bounding box center [221, 222] width 254 height 22
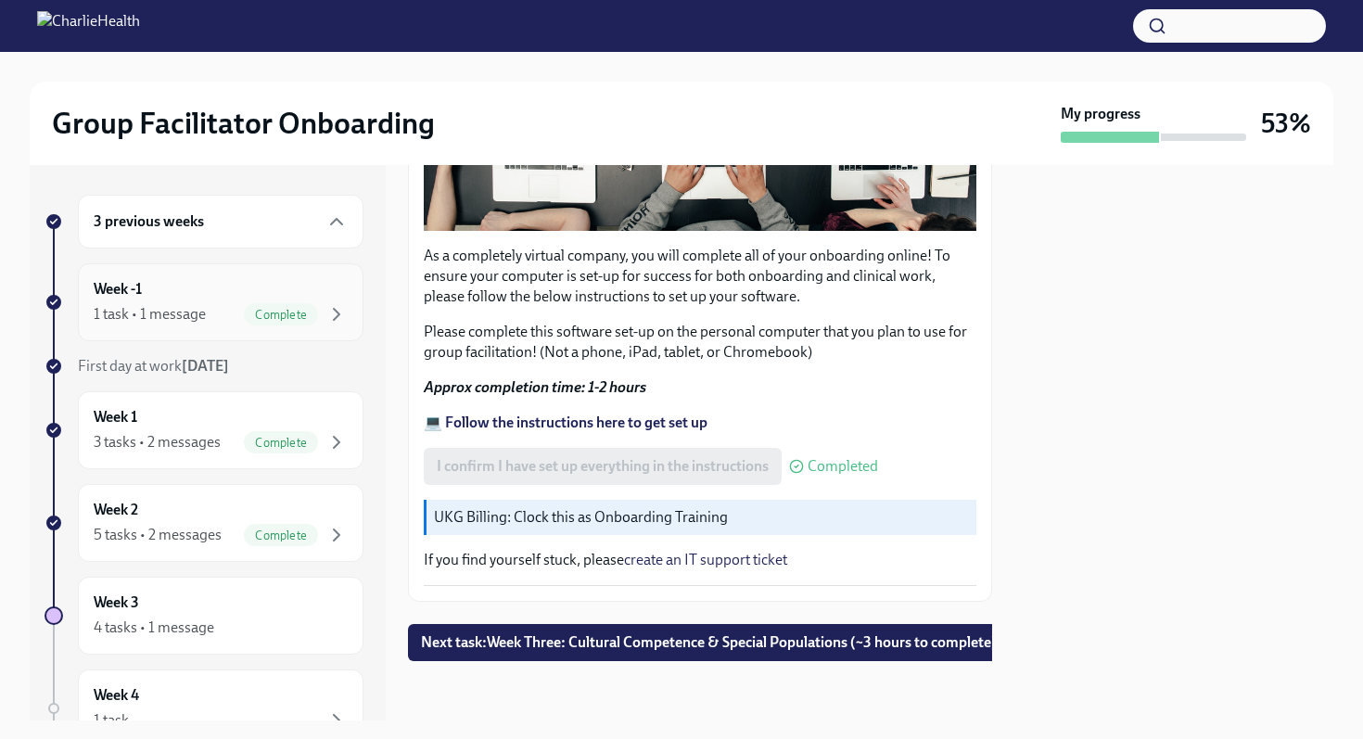
click at [236, 295] on div "Week -1 1 task • 1 message Complete" at bounding box center [221, 302] width 254 height 46
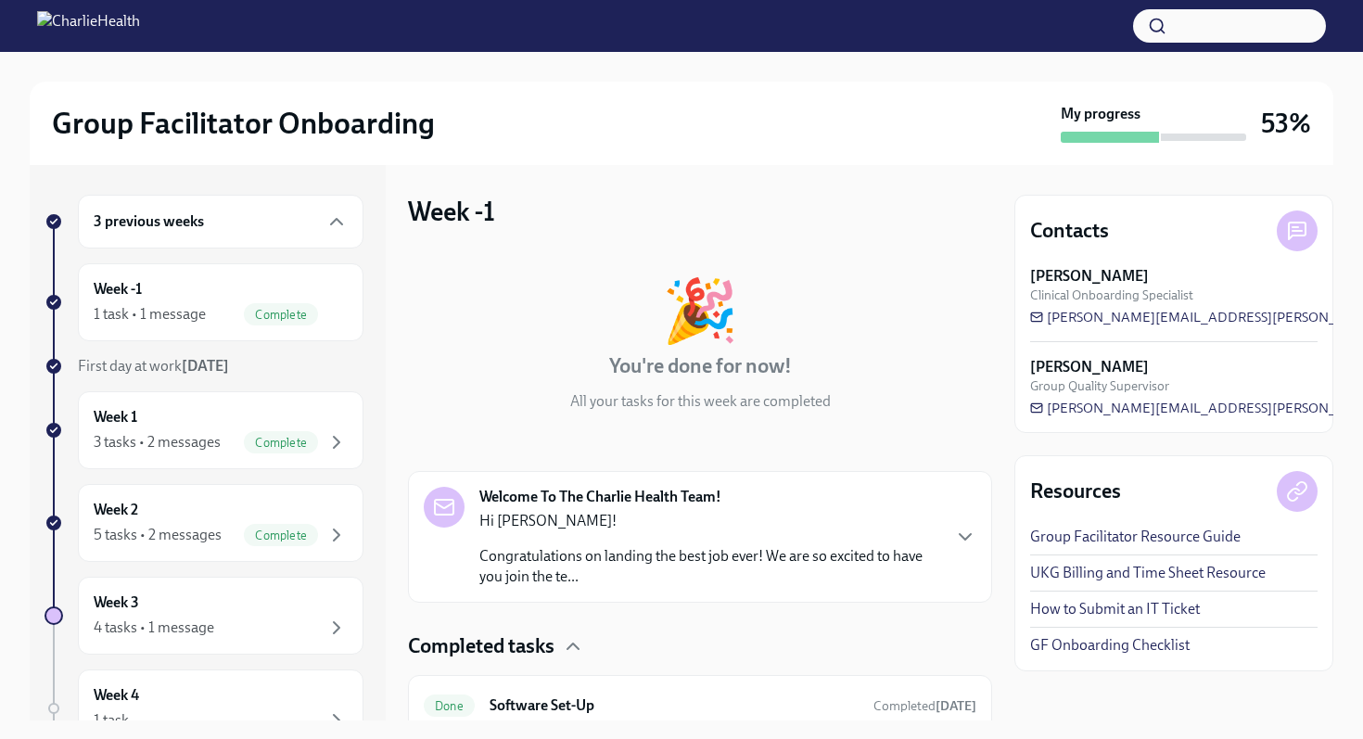
scroll to position [75, 0]
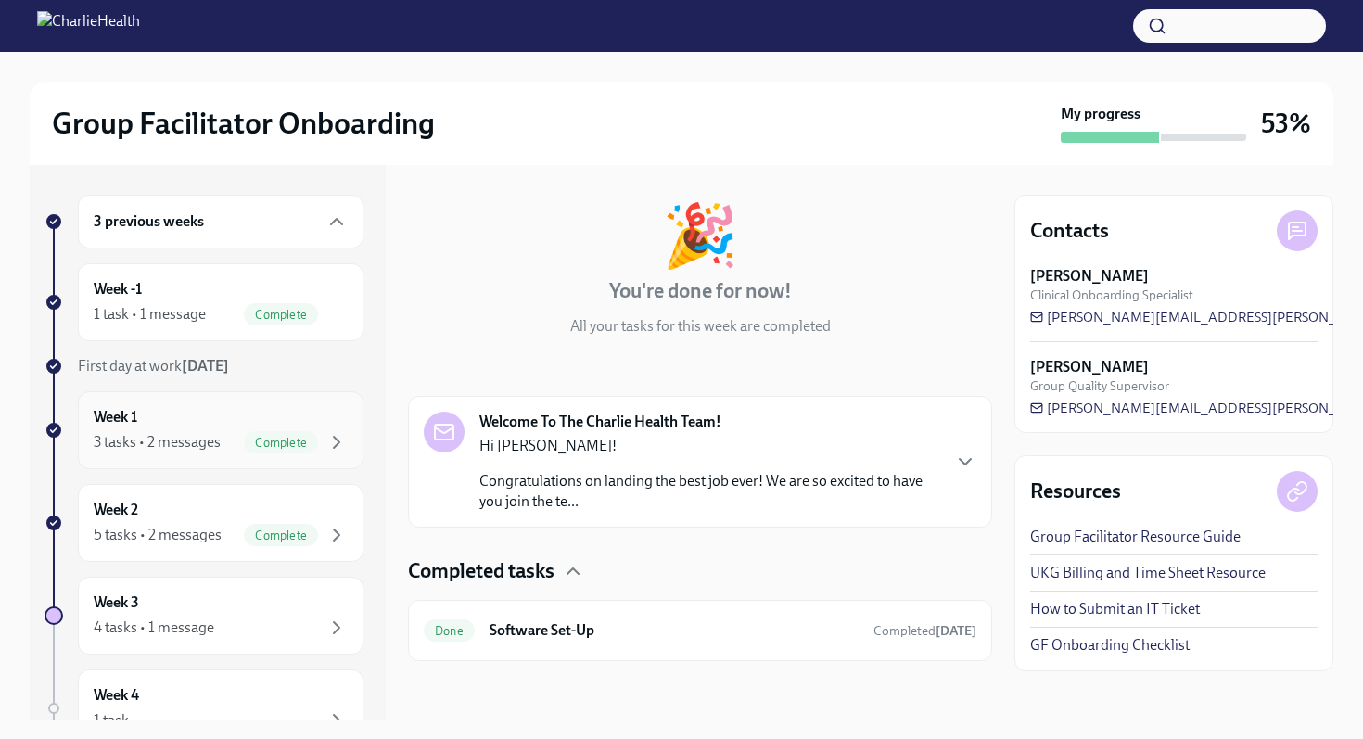
click at [227, 442] on div "3 tasks • 2 messages Complete" at bounding box center [221, 442] width 254 height 22
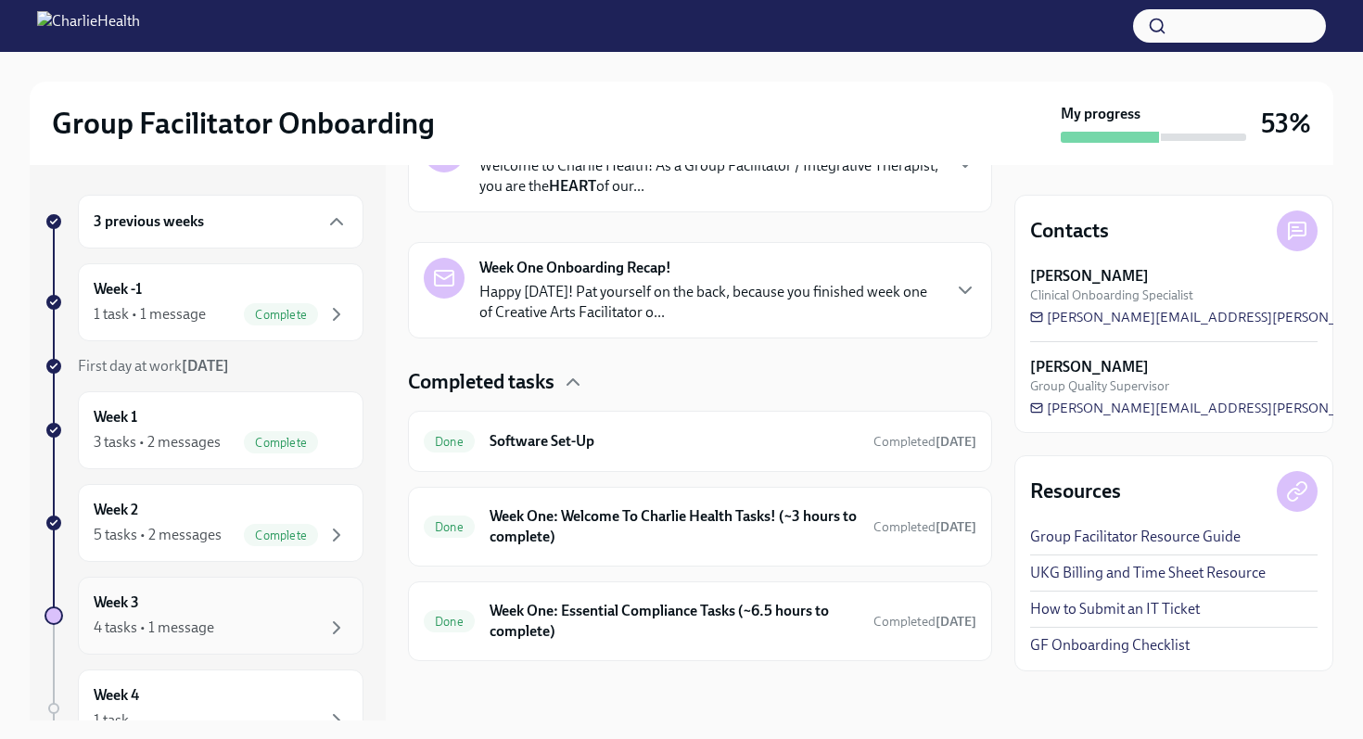
scroll to position [10, 0]
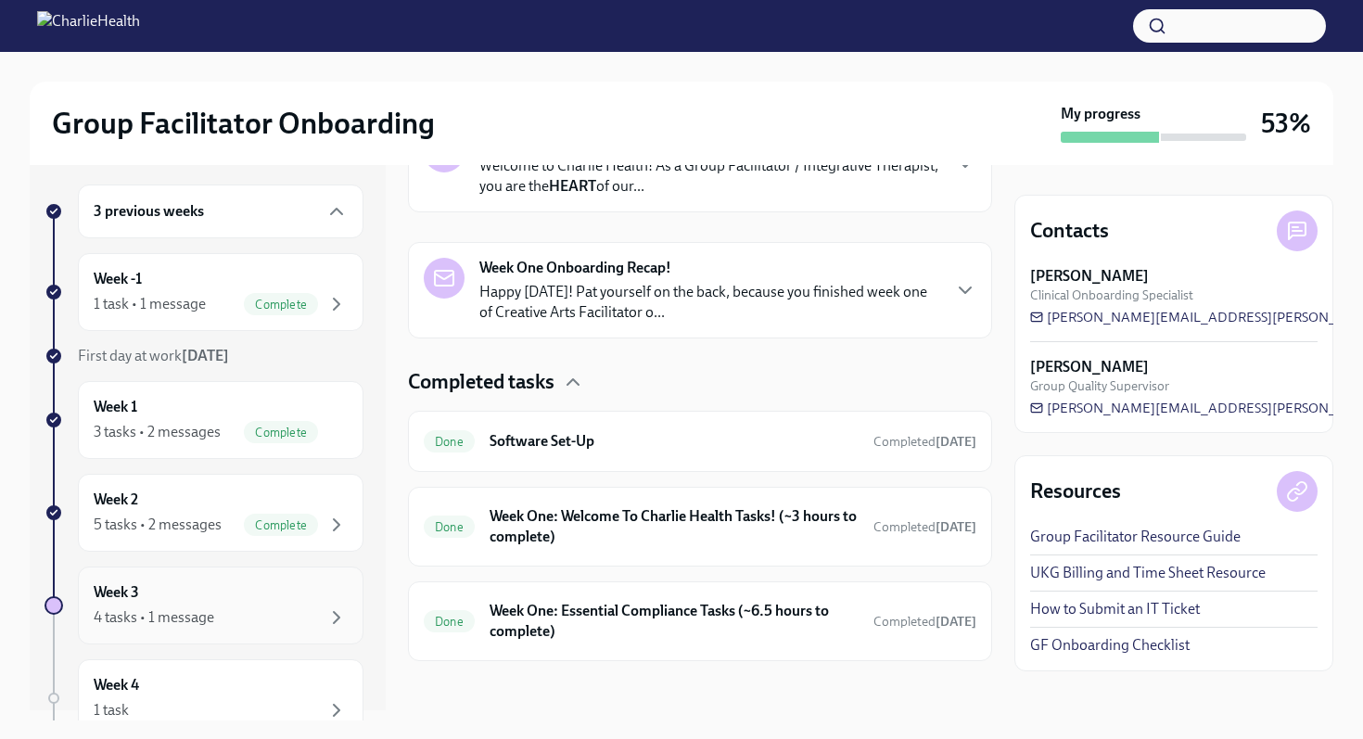
click at [185, 582] on div "Week 3 4 tasks • 1 message" at bounding box center [221, 605] width 254 height 46
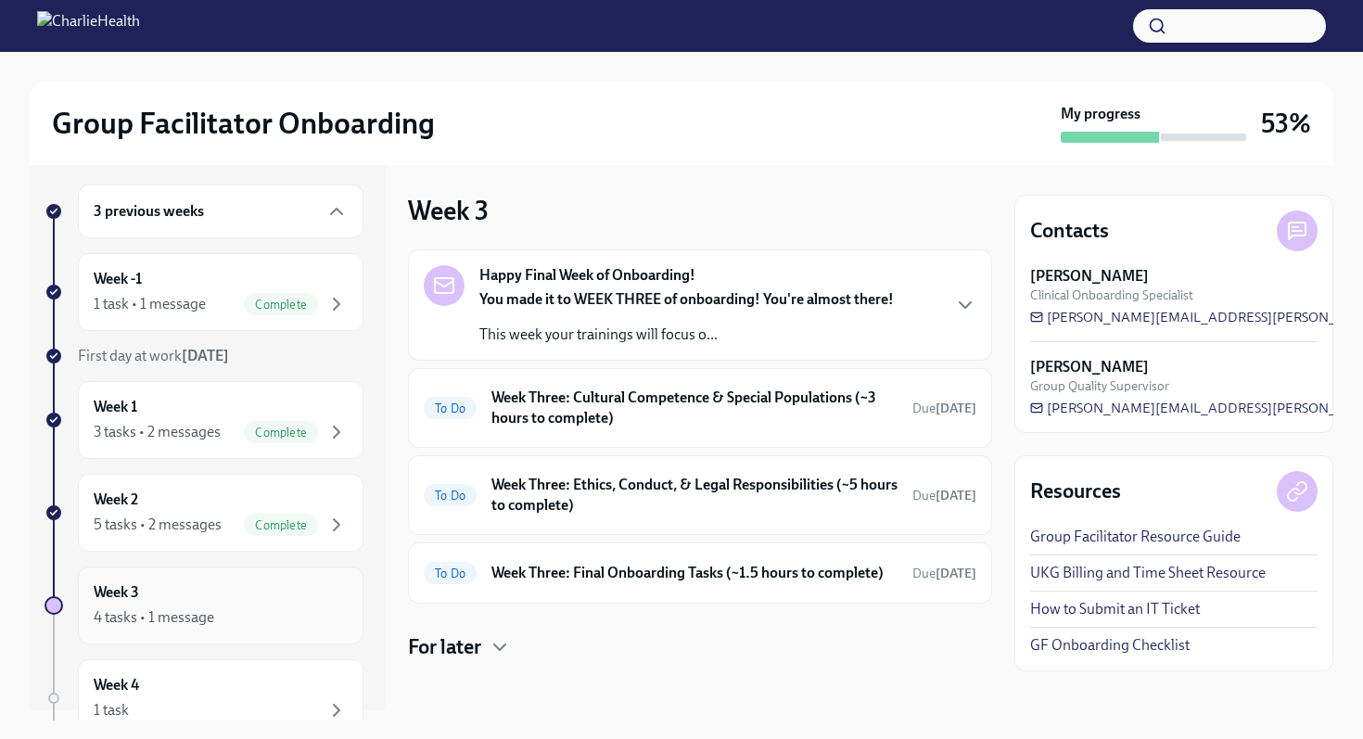
scroll to position [1, 0]
click at [630, 313] on div "You made it to WEEK THREE of onboarding! You're almost there! This week your tr…" at bounding box center [687, 317] width 415 height 56
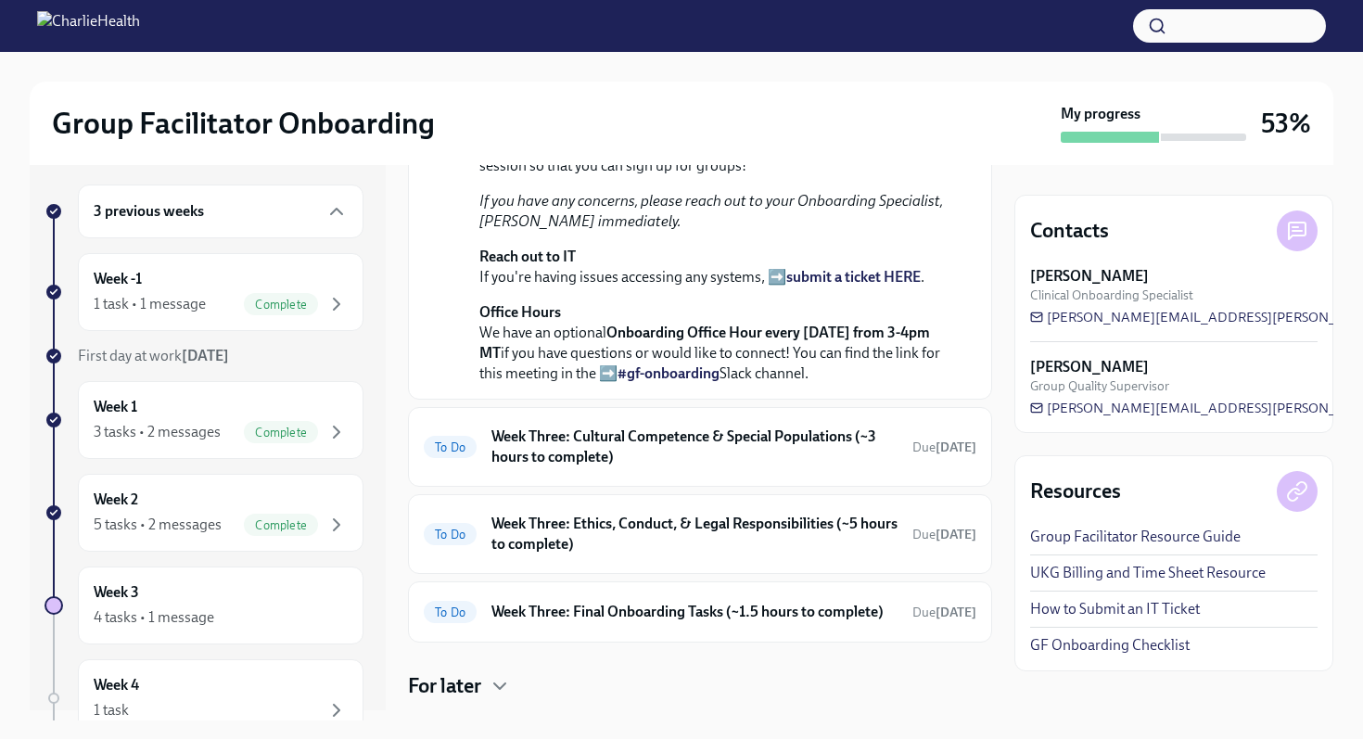
scroll to position [700, 0]
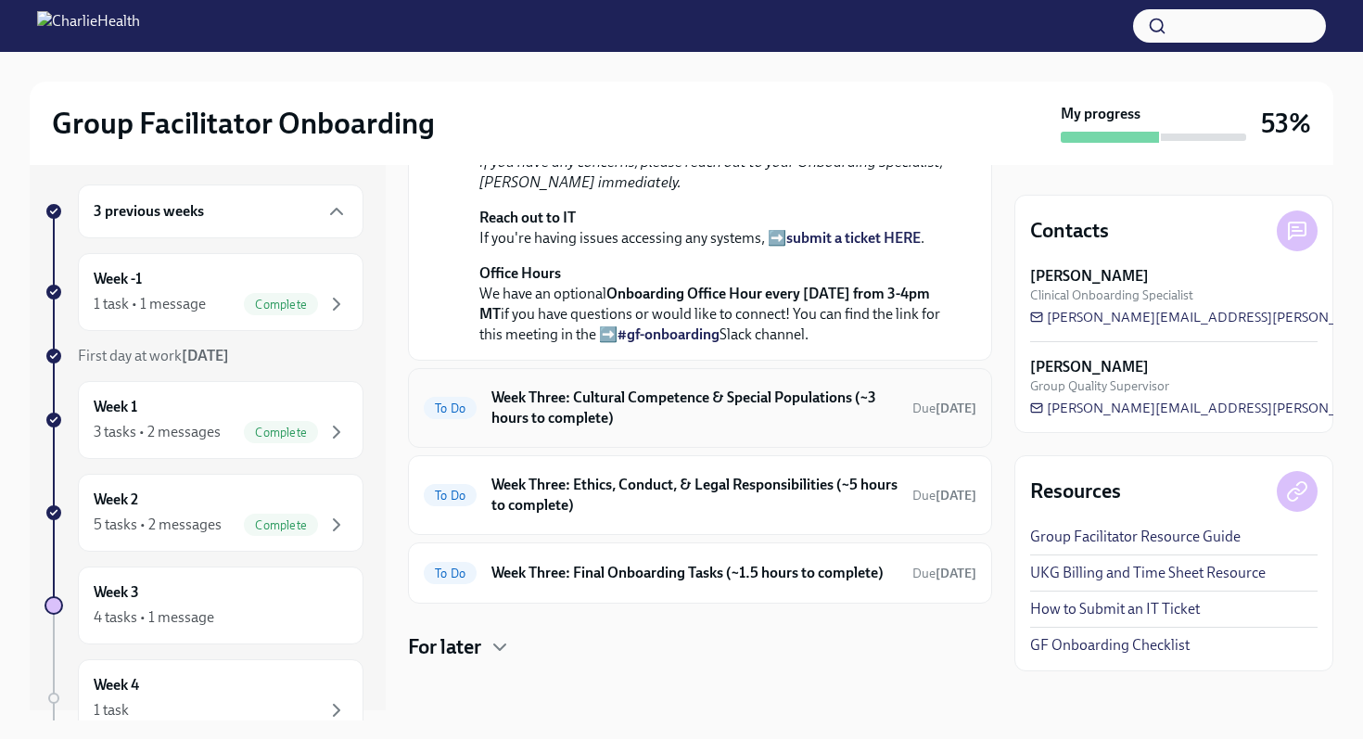
click at [608, 438] on div "To Do Week Three: Cultural Competence & Special Populations (~3 hours to comple…" at bounding box center [700, 408] width 584 height 80
click at [611, 412] on h6 "Week Three: Cultural Competence & Special Populations (~3 hours to complete)" at bounding box center [695, 408] width 406 height 41
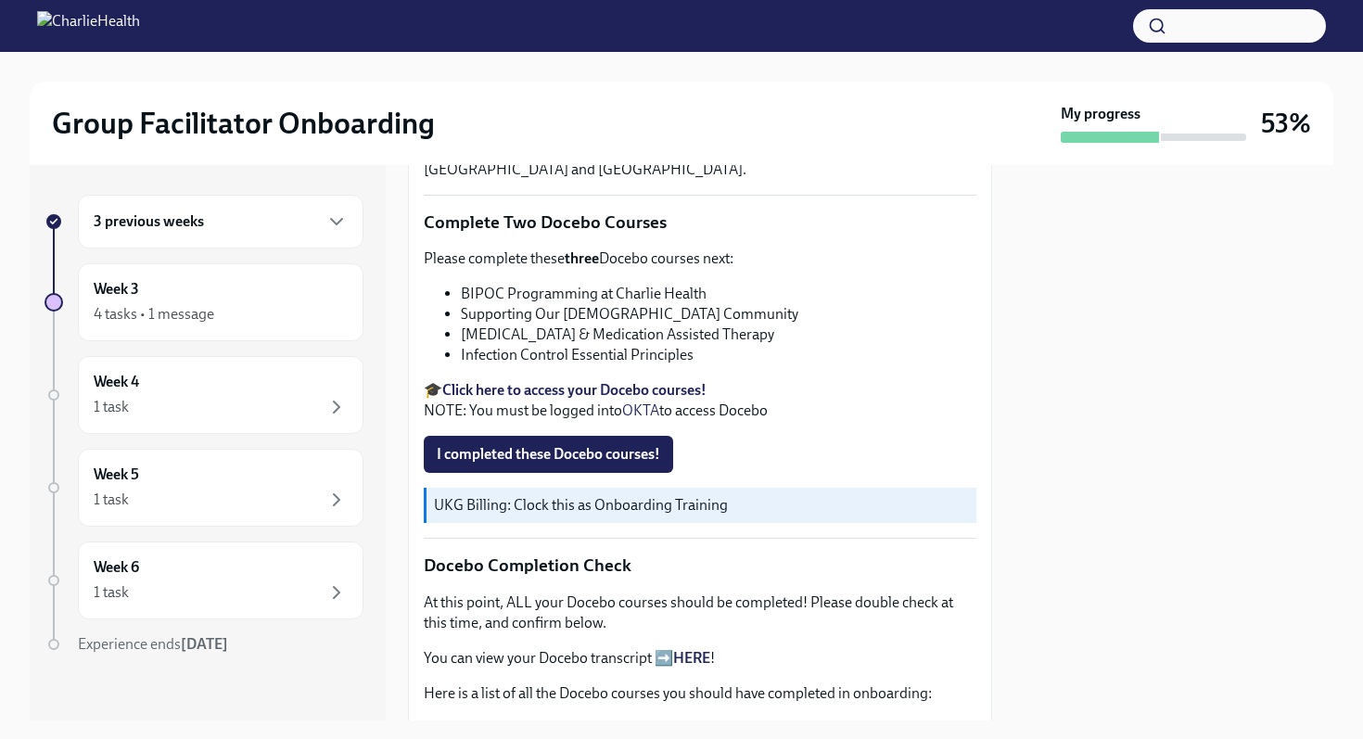
scroll to position [572, 0]
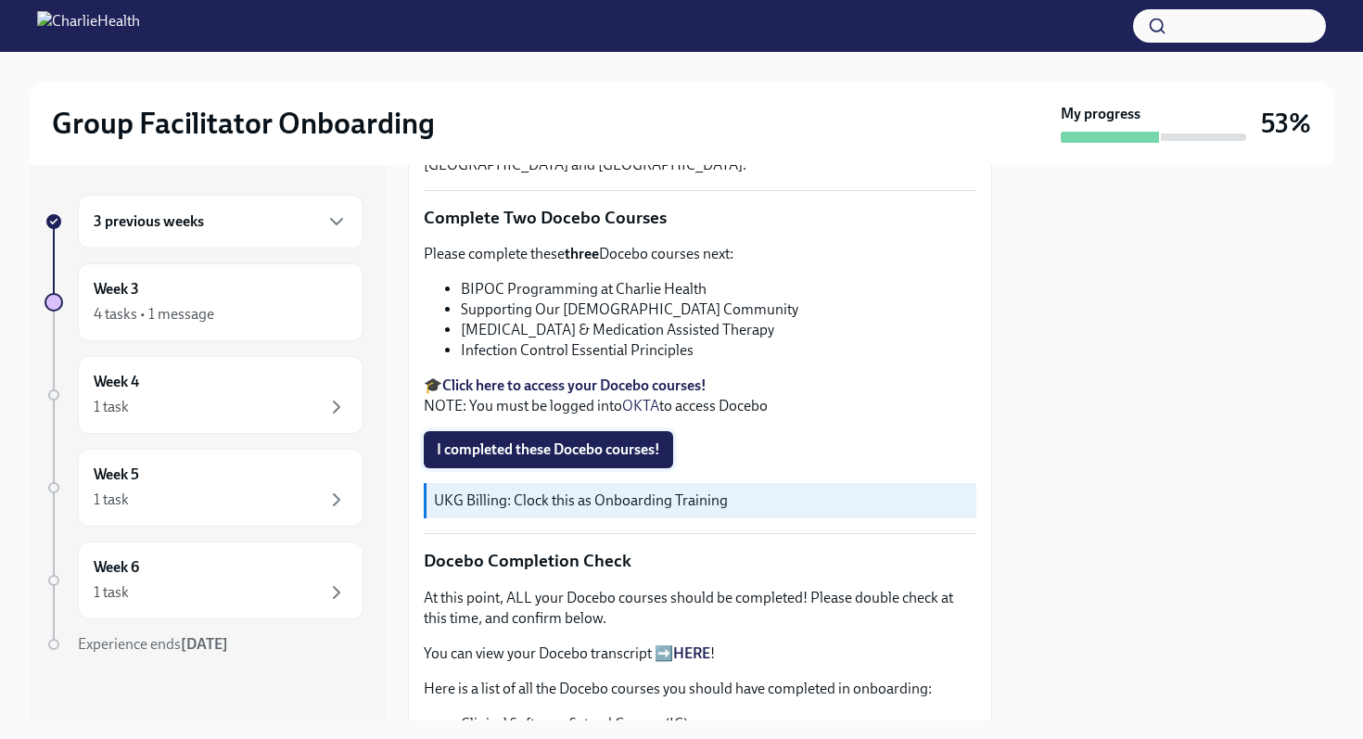
click at [515, 438] on button "I completed these Docebo courses!" at bounding box center [548, 449] width 249 height 37
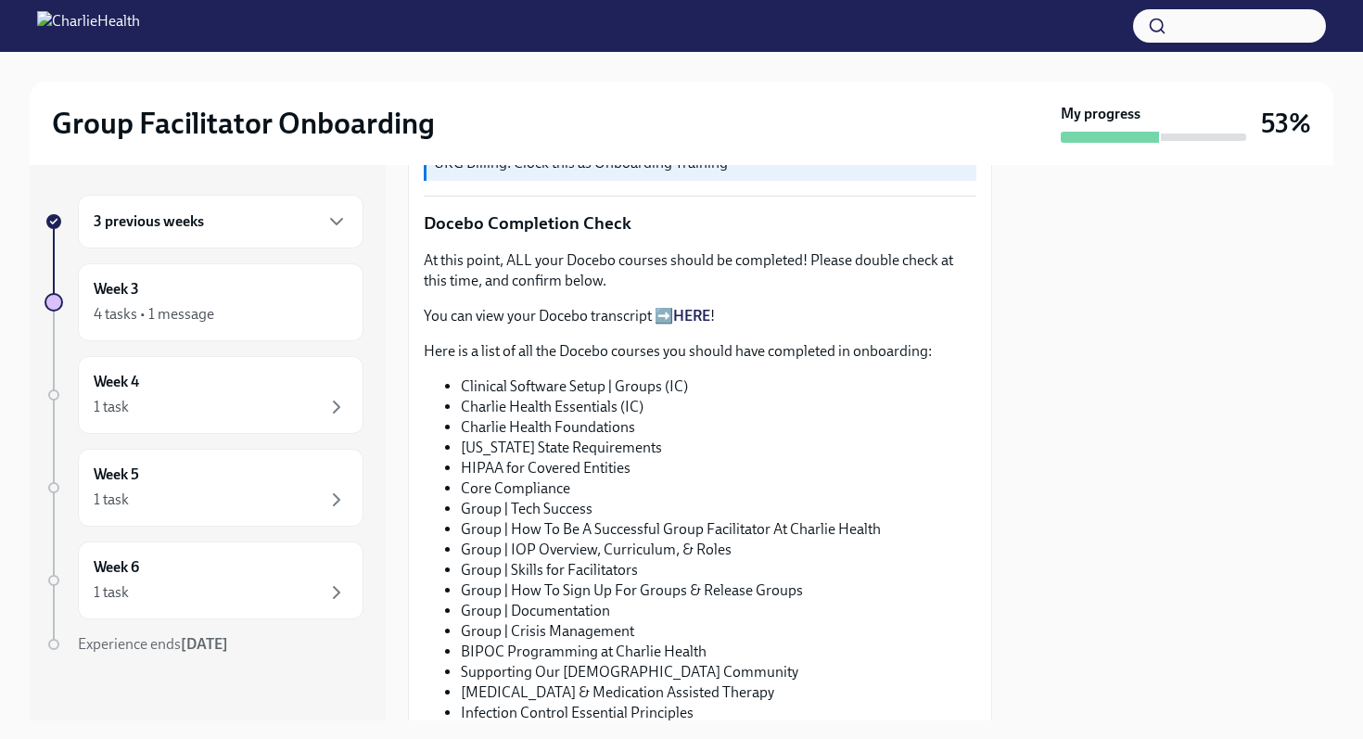
scroll to position [764, 0]
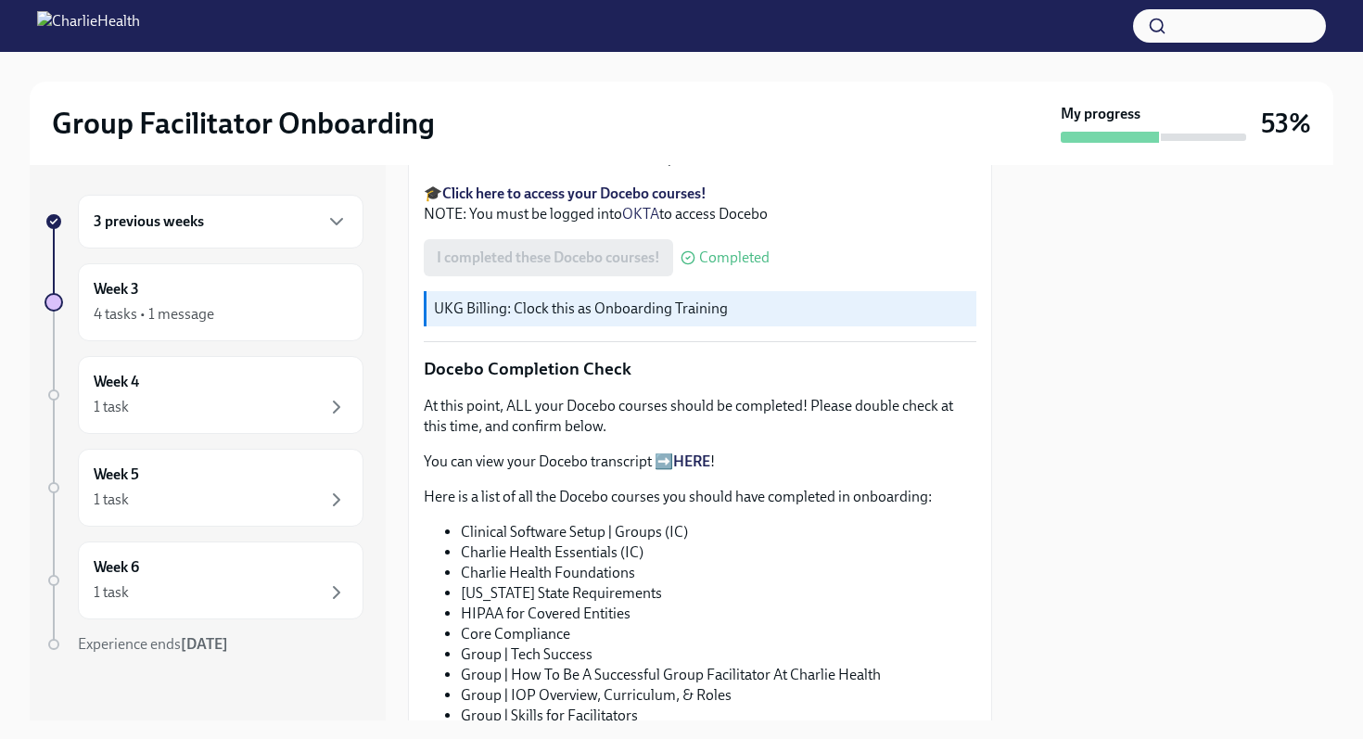
click at [697, 456] on link "HERE" at bounding box center [691, 462] width 37 height 18
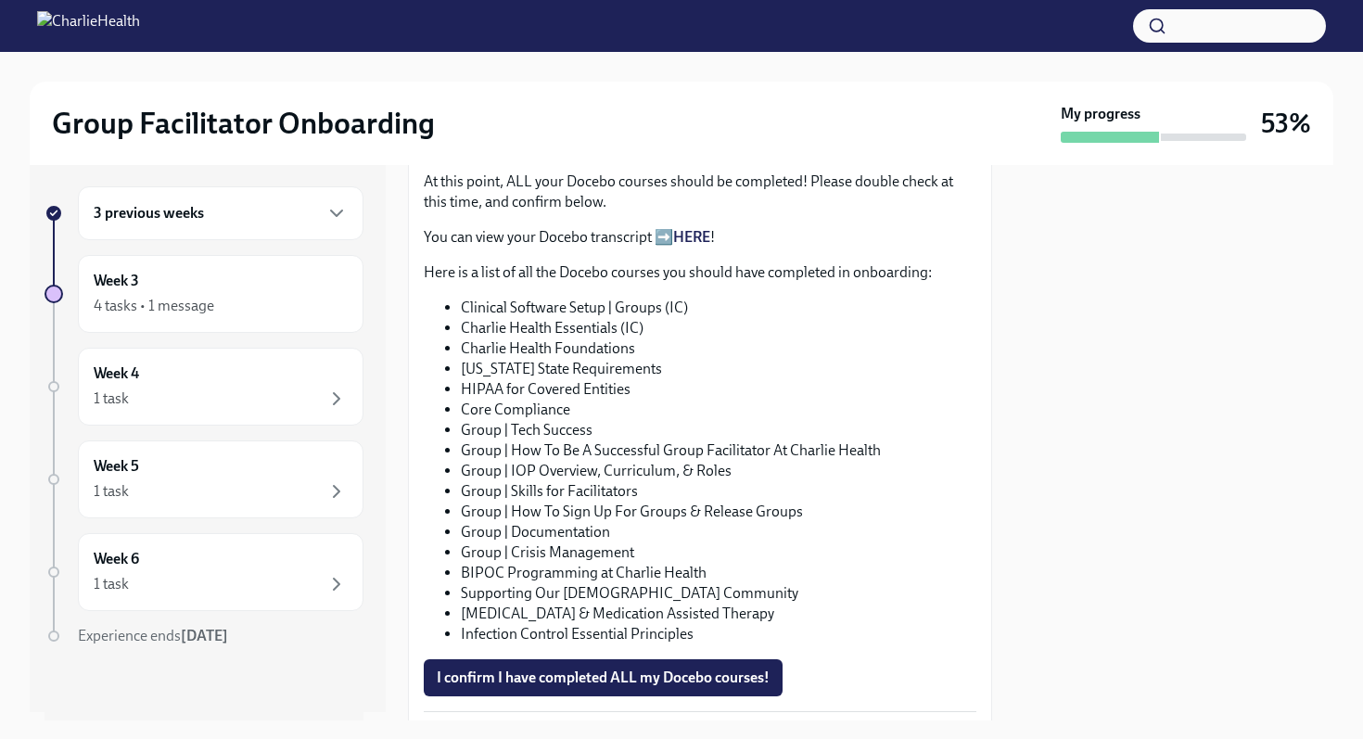
scroll to position [1014, 0]
